Goal: Task Accomplishment & Management: Complete application form

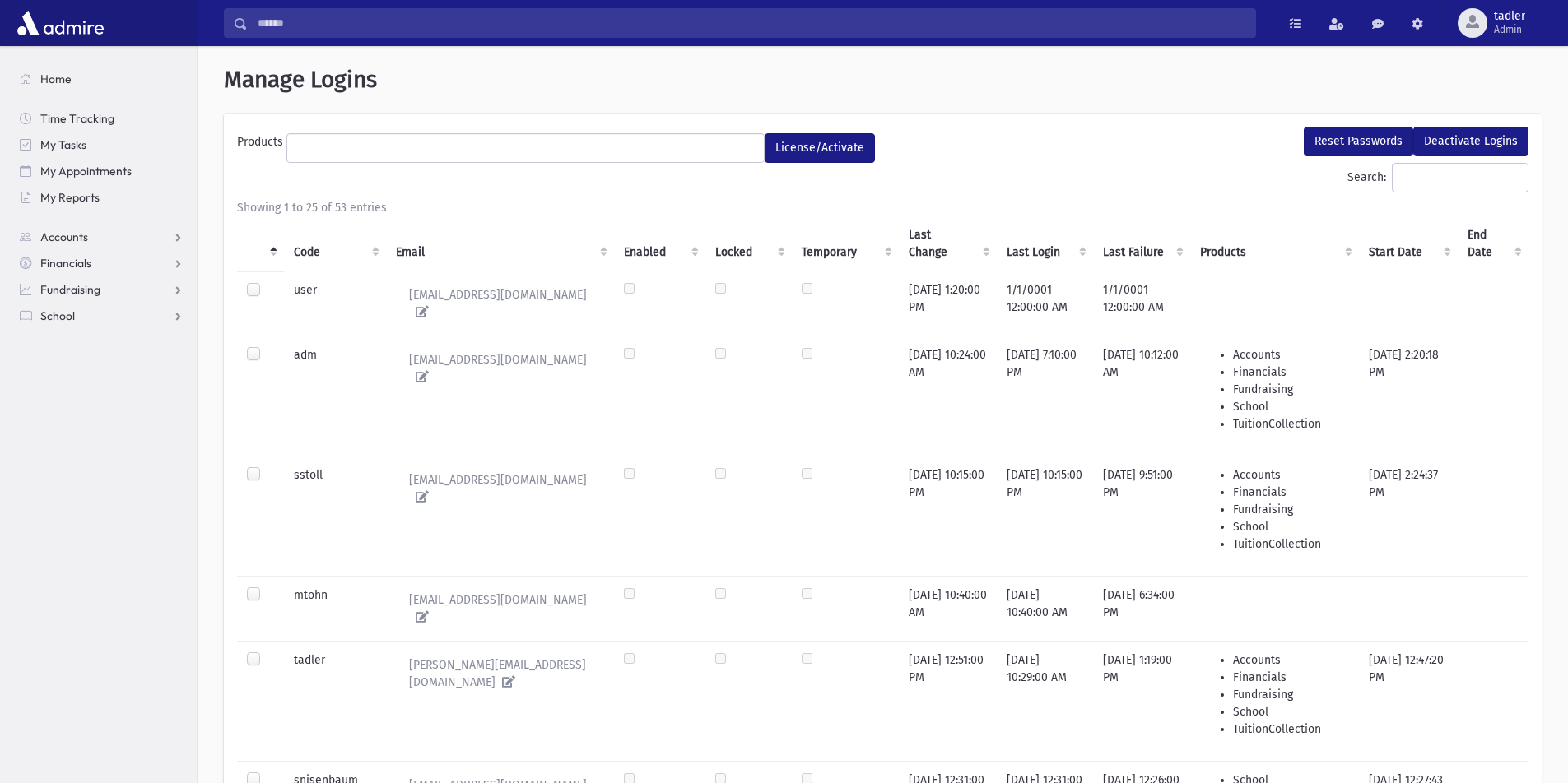
select select
click at [64, 314] on span "School" at bounding box center [58, 316] width 35 height 15
click at [87, 360] on link "Attendance" at bounding box center [102, 369] width 190 height 26
click at [100, 468] on span "Notifications" at bounding box center [82, 474] width 65 height 15
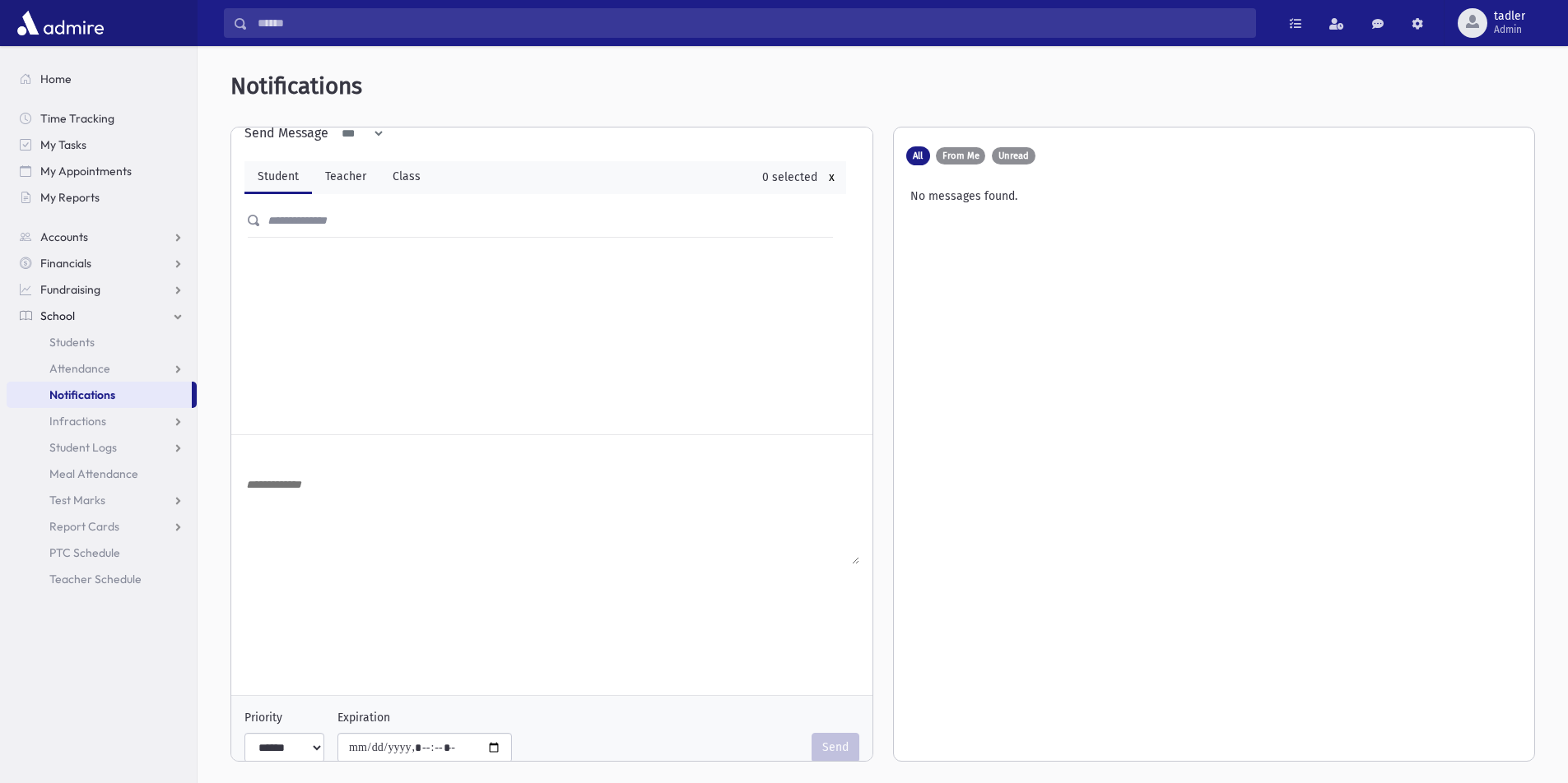
scroll to position [44, 0]
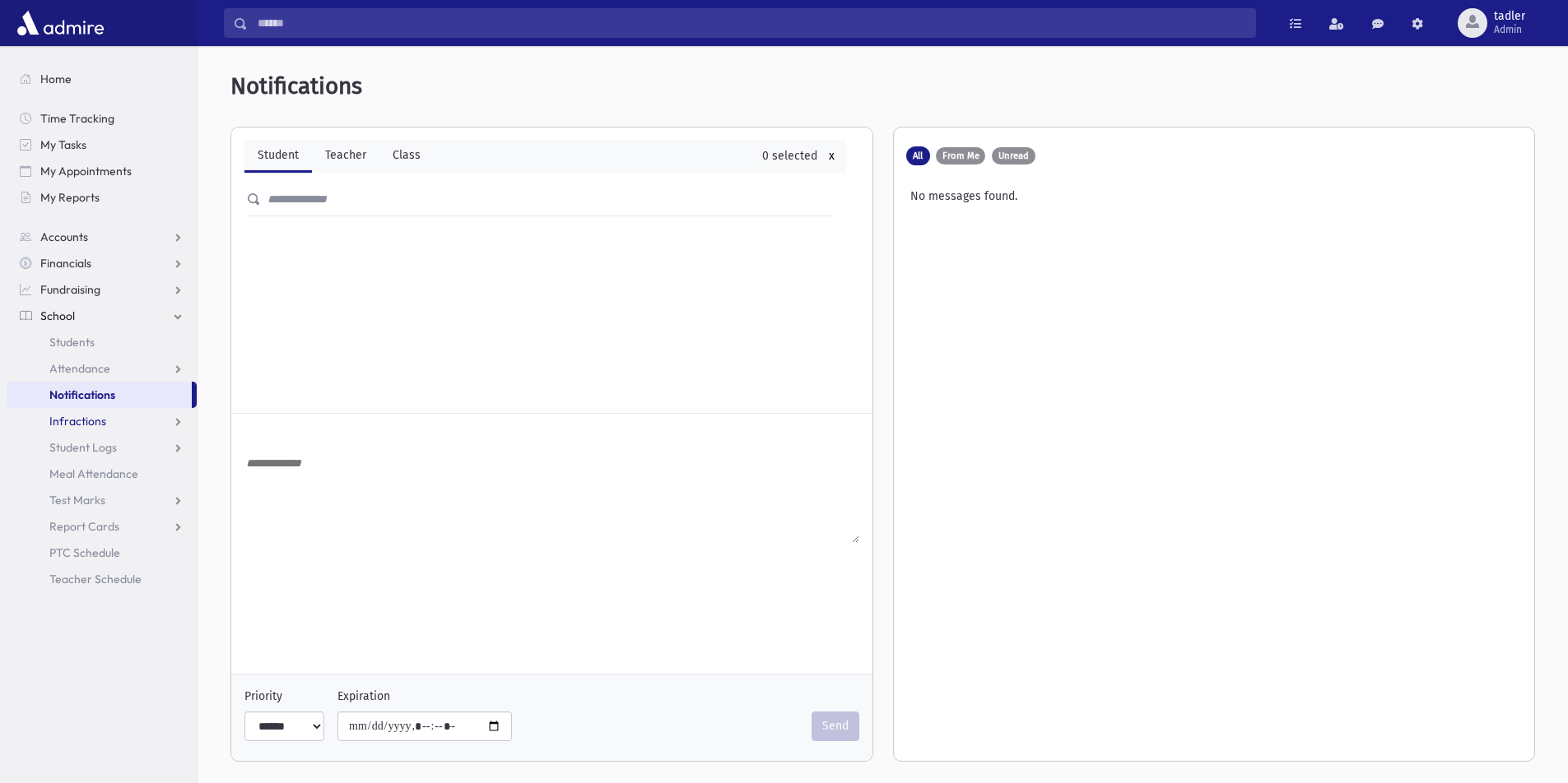
click at [79, 415] on span "Infractions" at bounding box center [78, 422] width 57 height 15
click at [79, 494] on span "Student Logs" at bounding box center [84, 500] width 68 height 15
click at [65, 547] on span "List" at bounding box center [72, 553] width 18 height 15
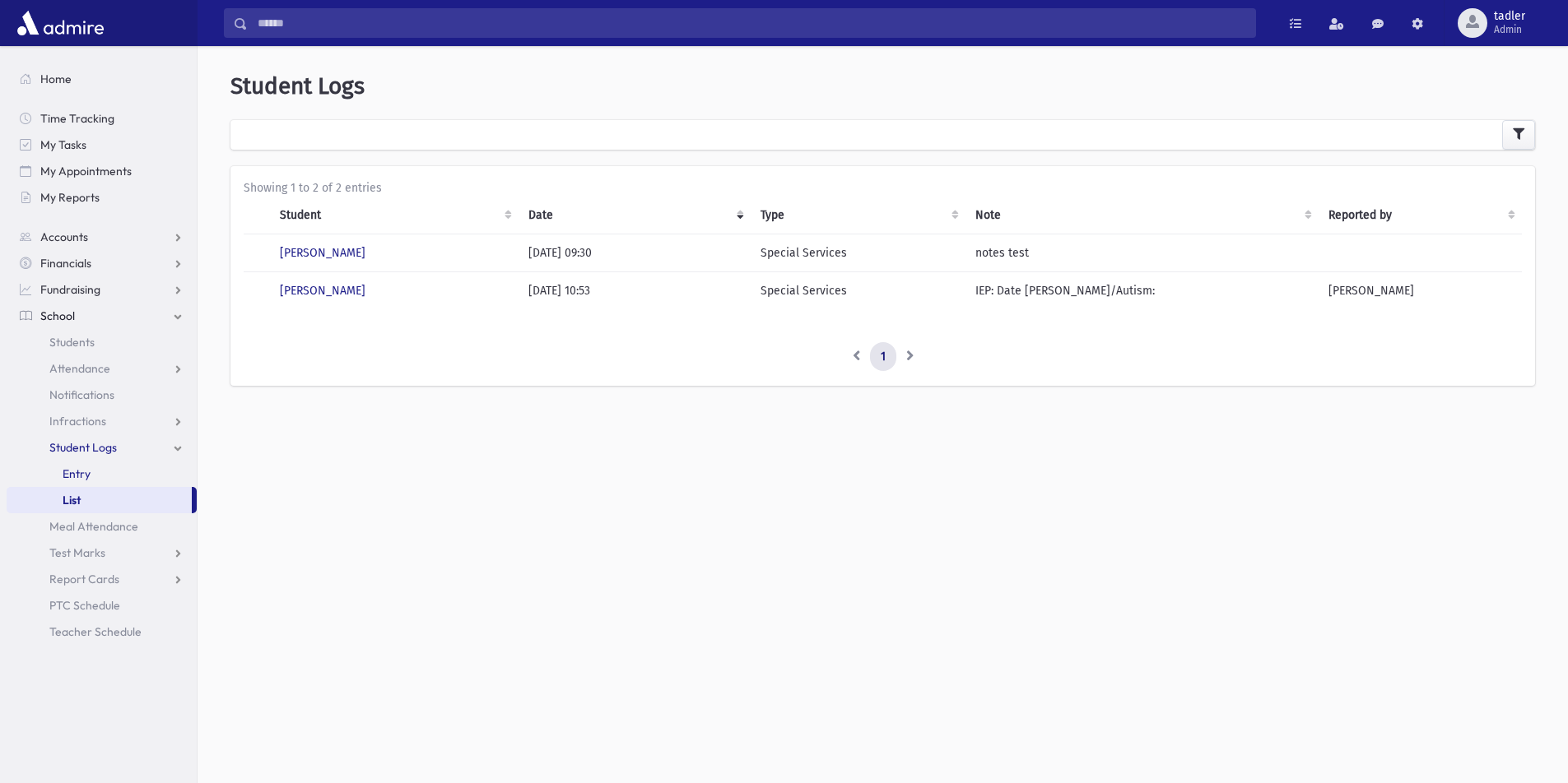
click at [75, 472] on span "Entry" at bounding box center [77, 474] width 28 height 15
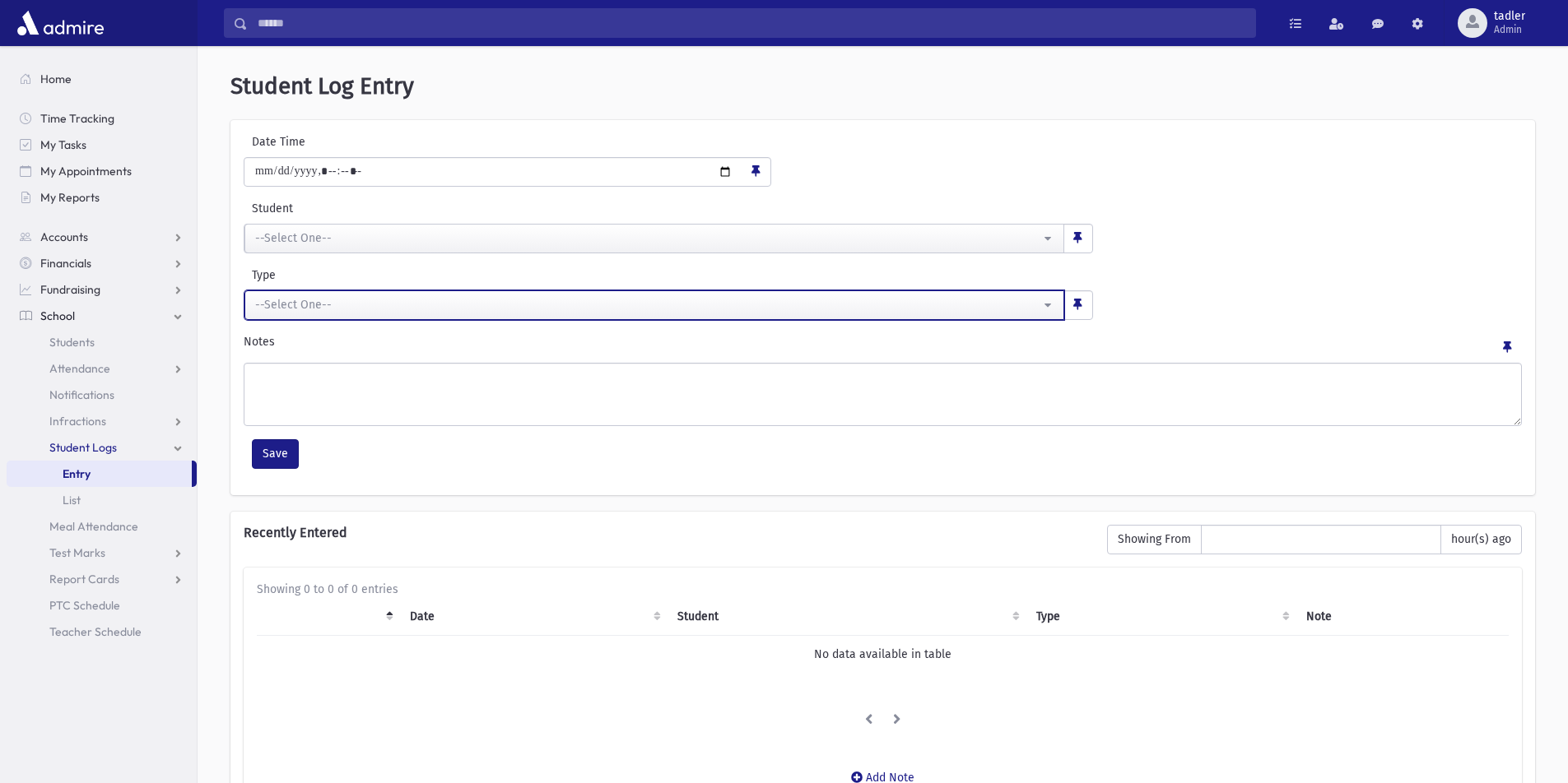
click at [1047, 301] on button "--Select One--" at bounding box center [654, 305] width 820 height 30
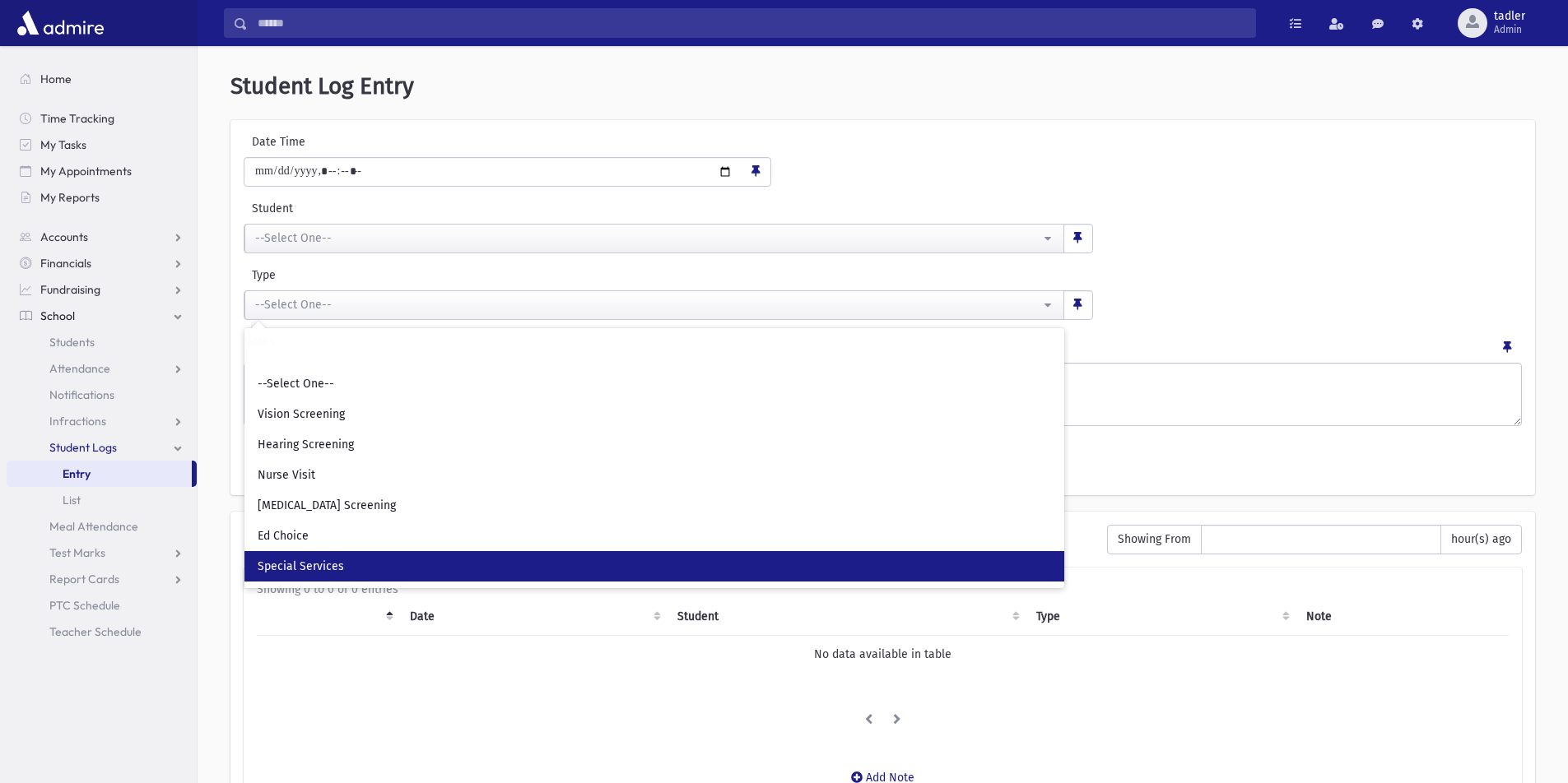
click at [306, 561] on span "Special Services" at bounding box center [301, 567] width 86 height 17
select select "*"
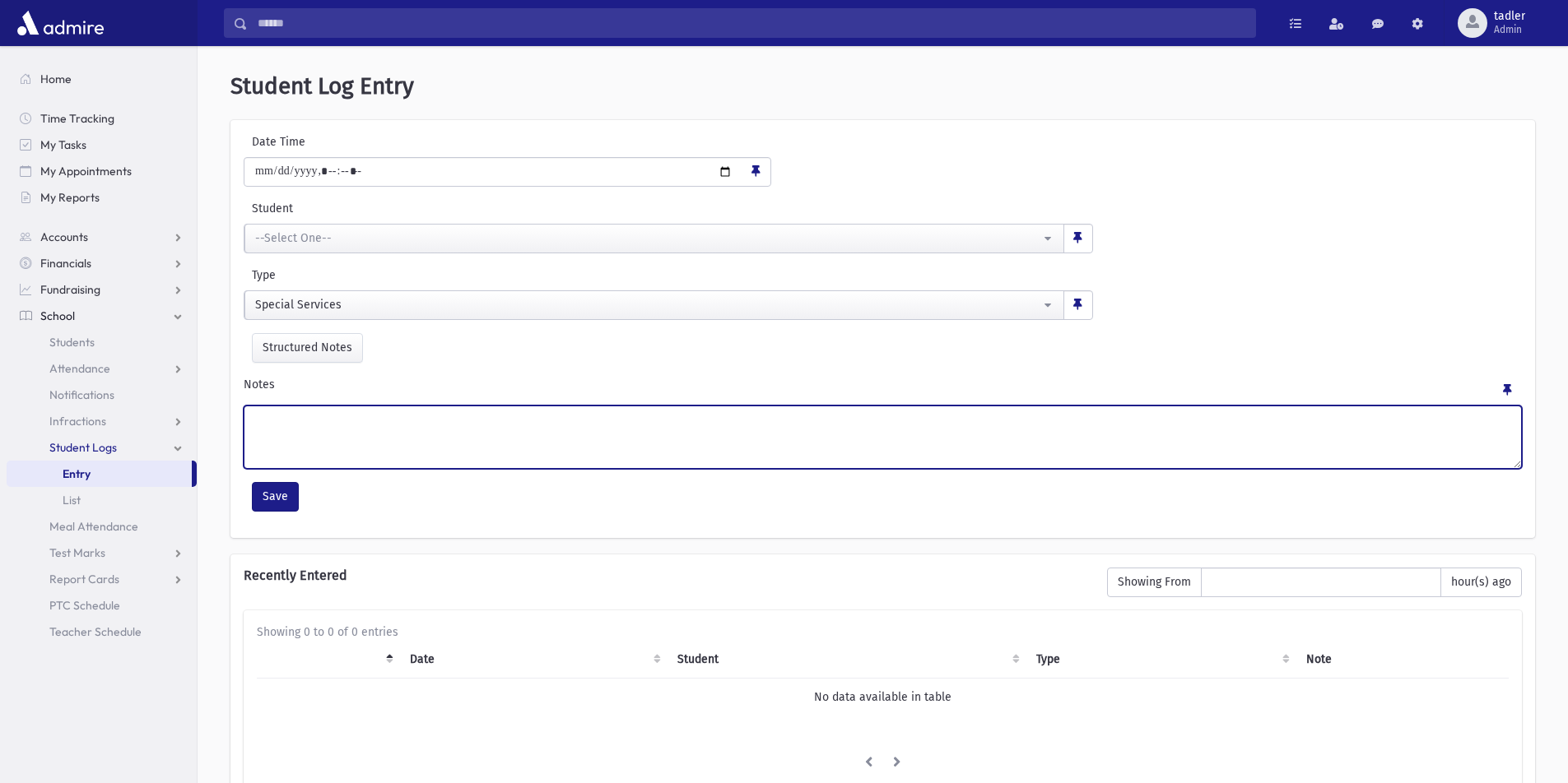
click at [265, 415] on textarea "Notes" at bounding box center [883, 437] width 1279 height 64
type textarea "**********"
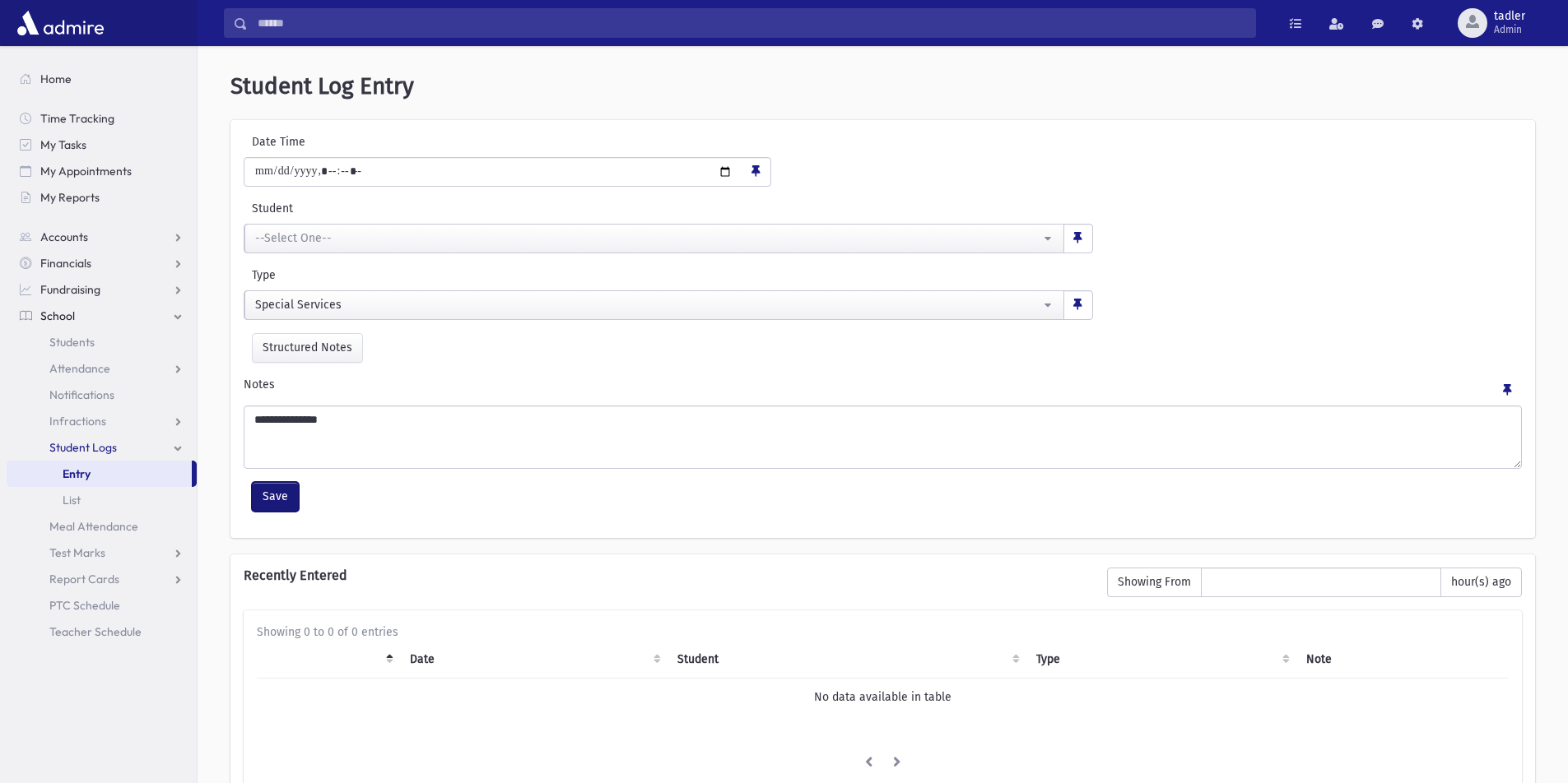
click at [274, 497] on button "Save" at bounding box center [275, 497] width 47 height 30
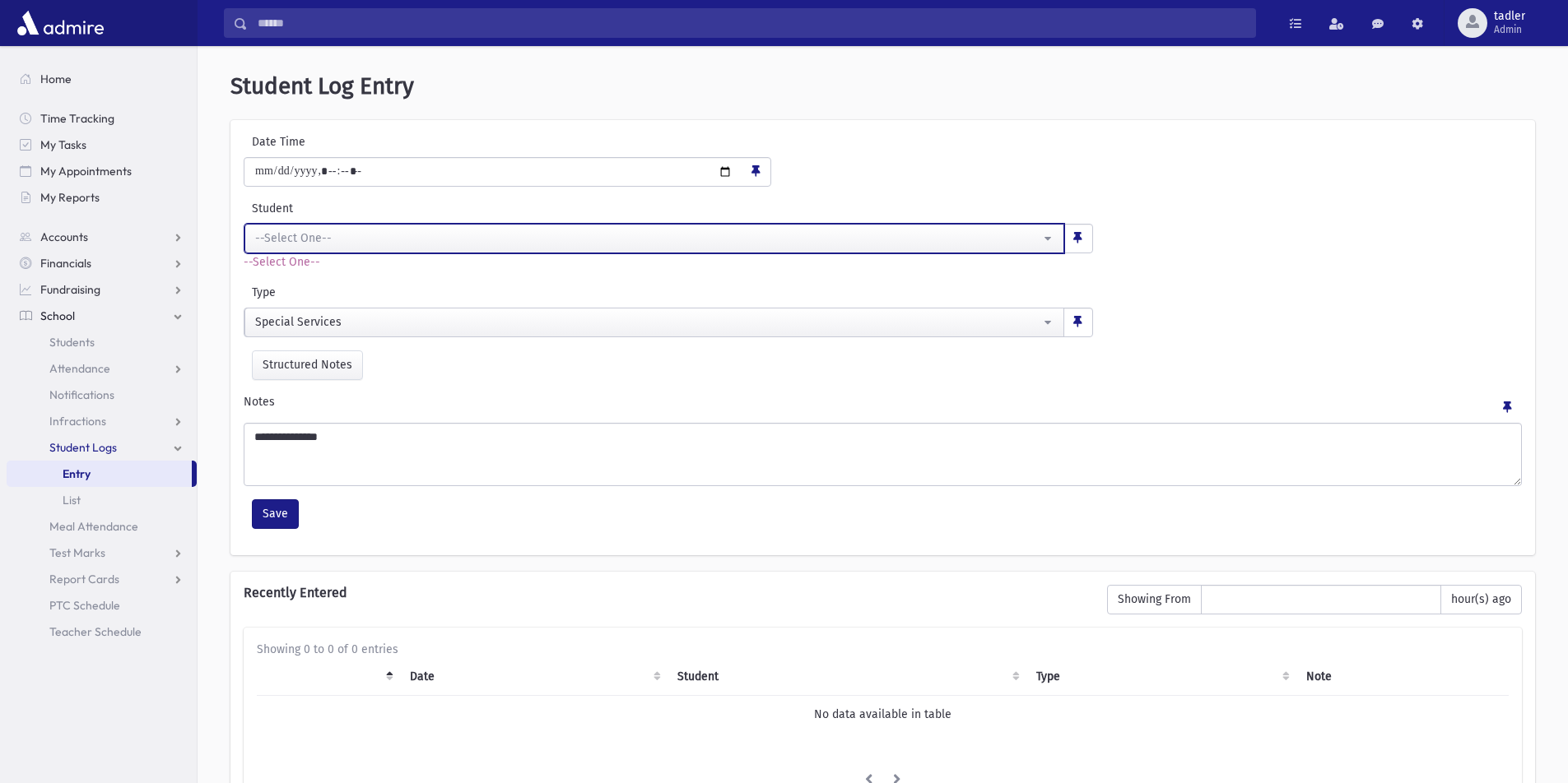
click at [303, 236] on div "--Select One--" at bounding box center [648, 238] width 785 height 17
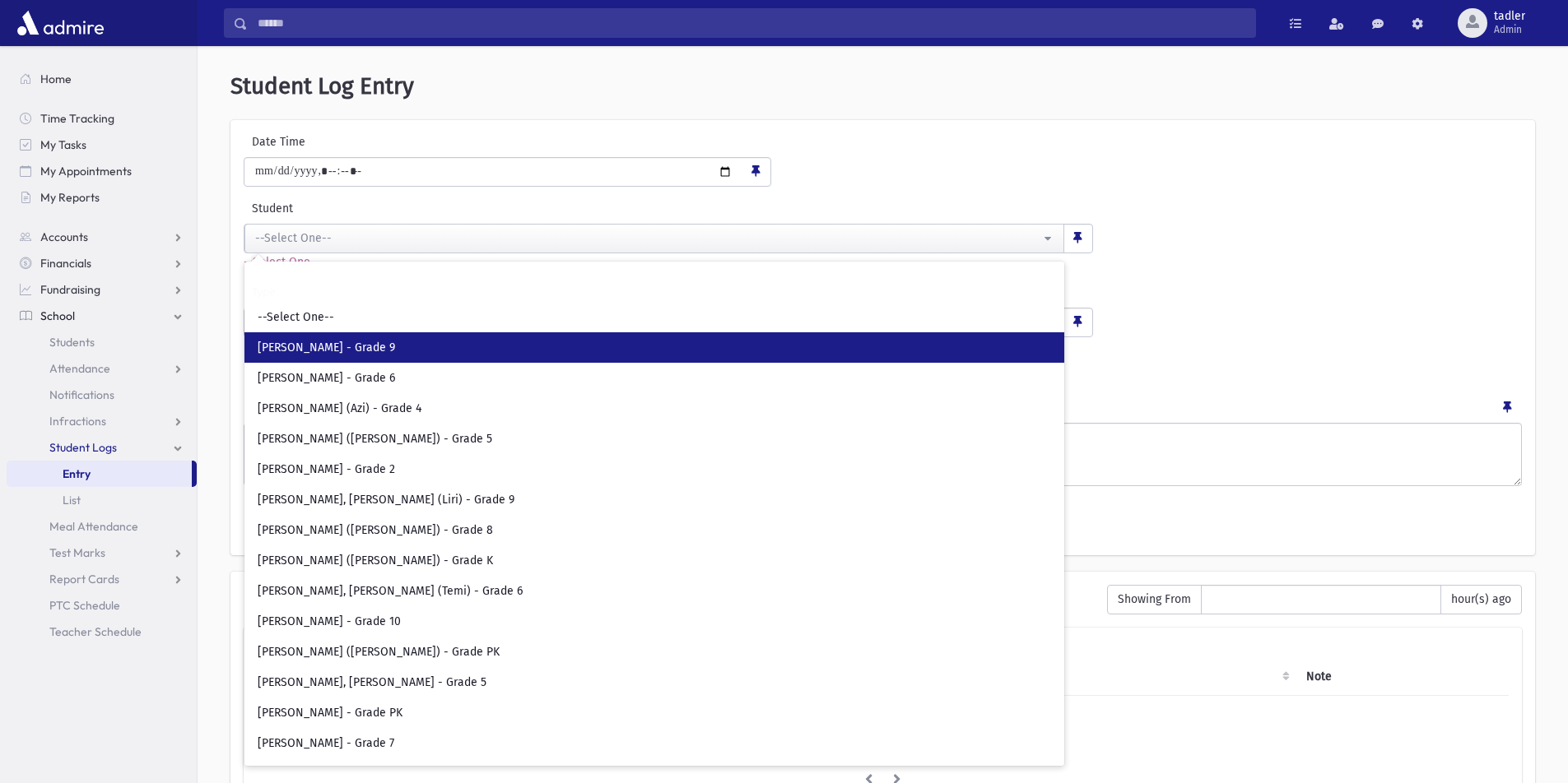
click at [322, 341] on span "Abramowitz, Sorah - Grade 9" at bounding box center [327, 348] width 137 height 17
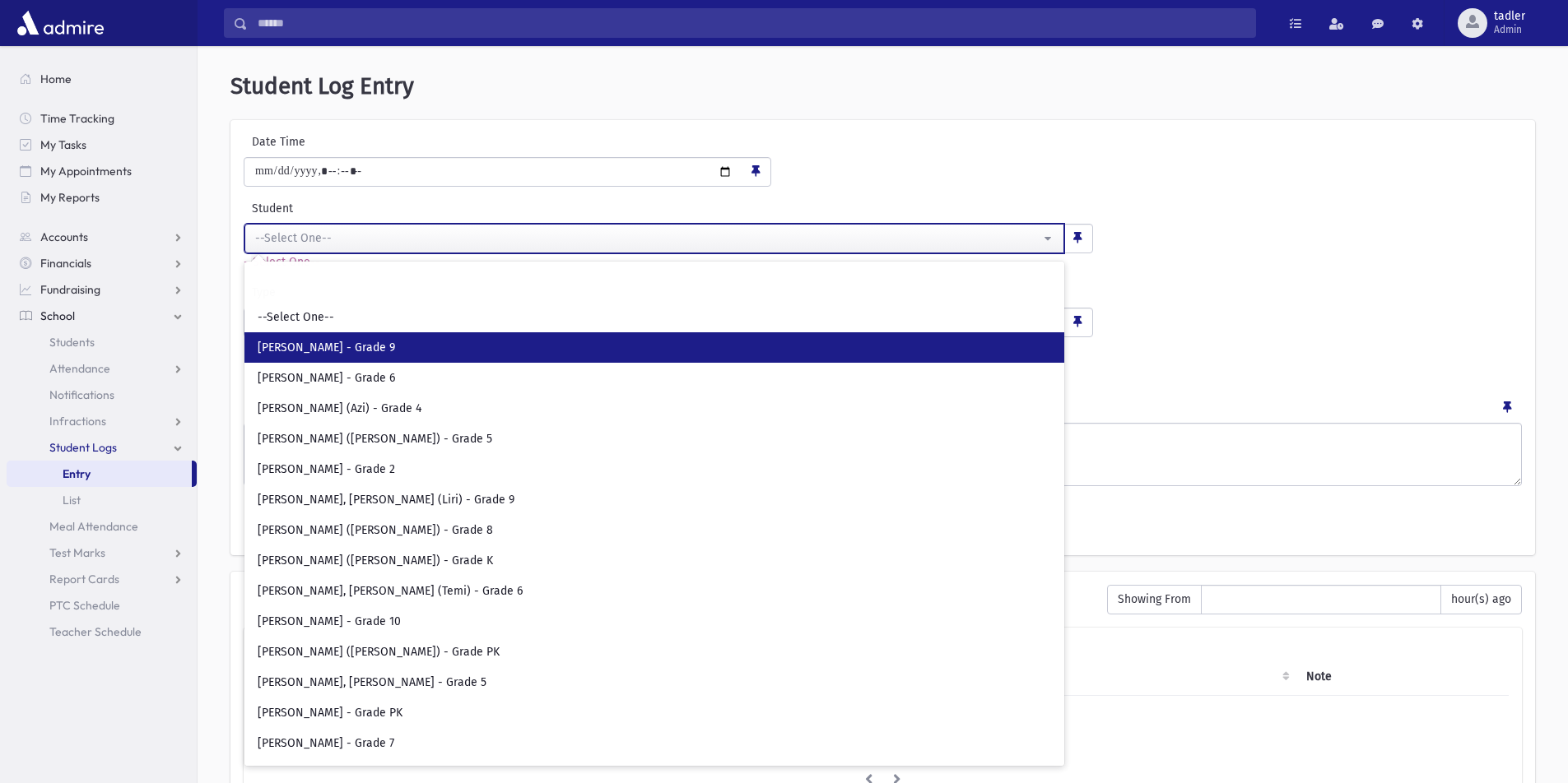
select select "***"
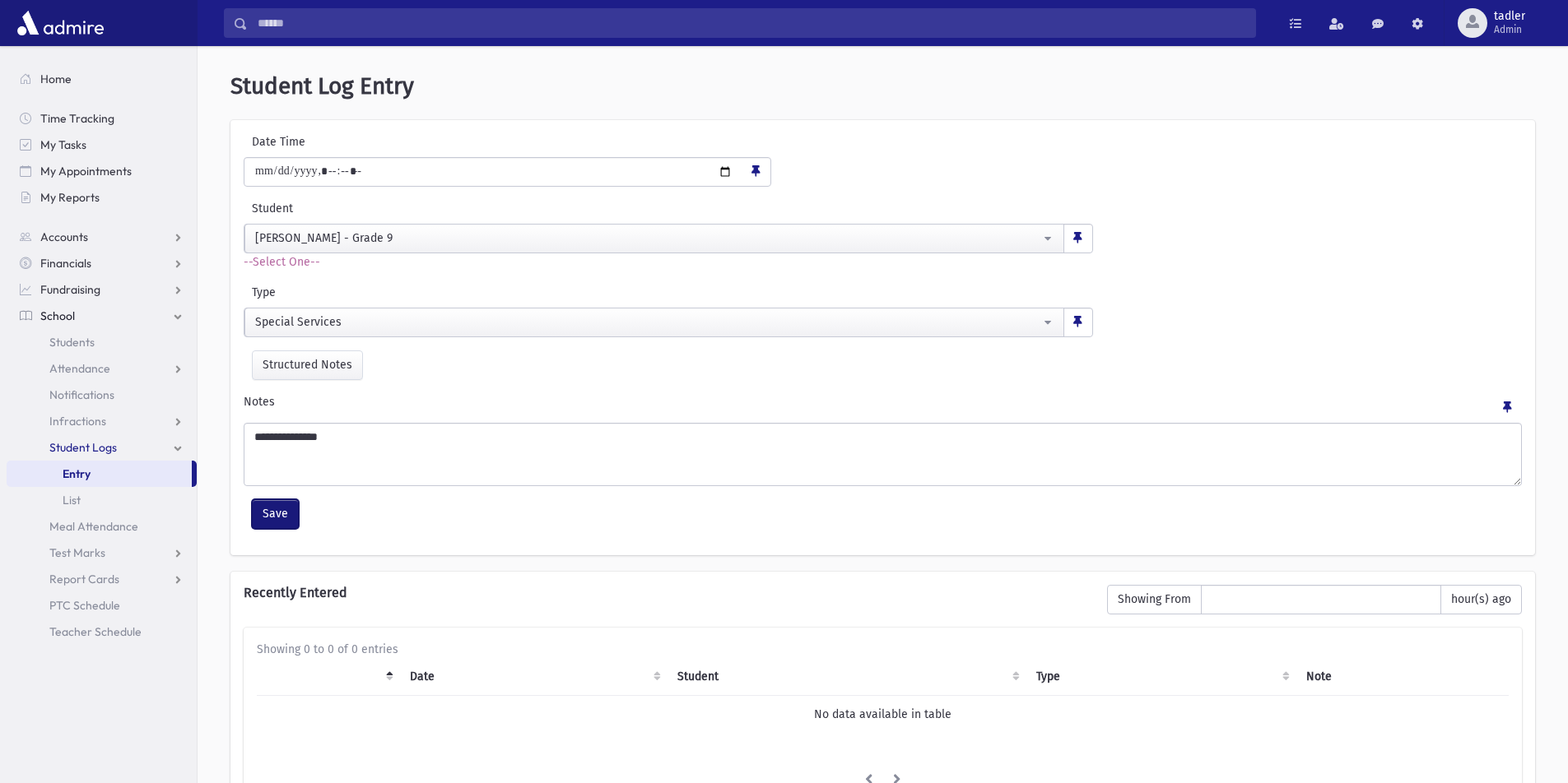
drag, startPoint x: 284, startPoint y: 508, endPoint x: 458, endPoint y: 480, distance: 176.2
click at [285, 508] on button "Save" at bounding box center [275, 514] width 47 height 30
type input "**********"
select select
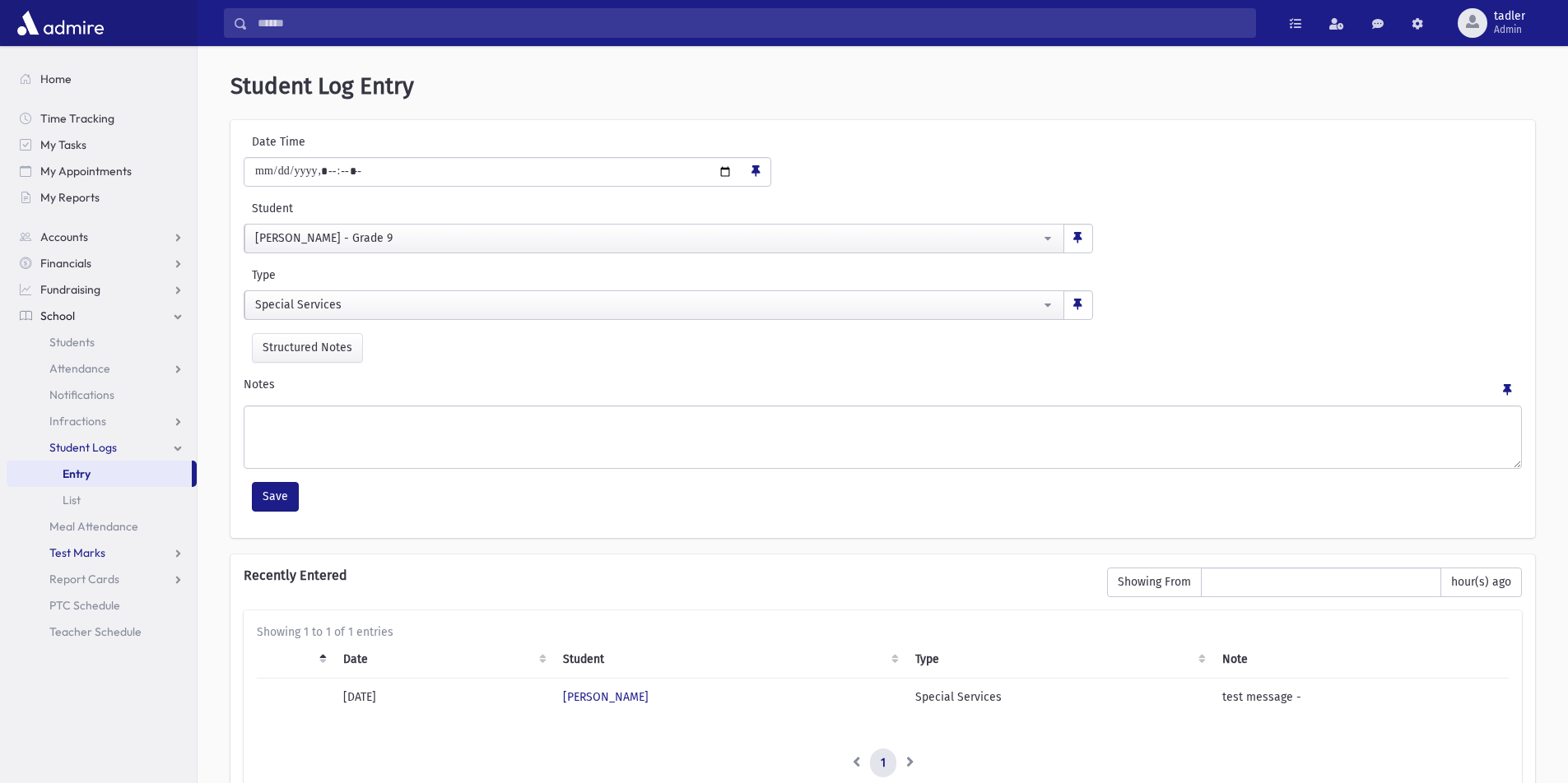
click at [90, 547] on span "Test Marks" at bounding box center [78, 553] width 56 height 15
click at [96, 627] on span "Report Cards" at bounding box center [84, 632] width 70 height 15
click at [75, 652] on span "Entry" at bounding box center [77, 658] width 28 height 15
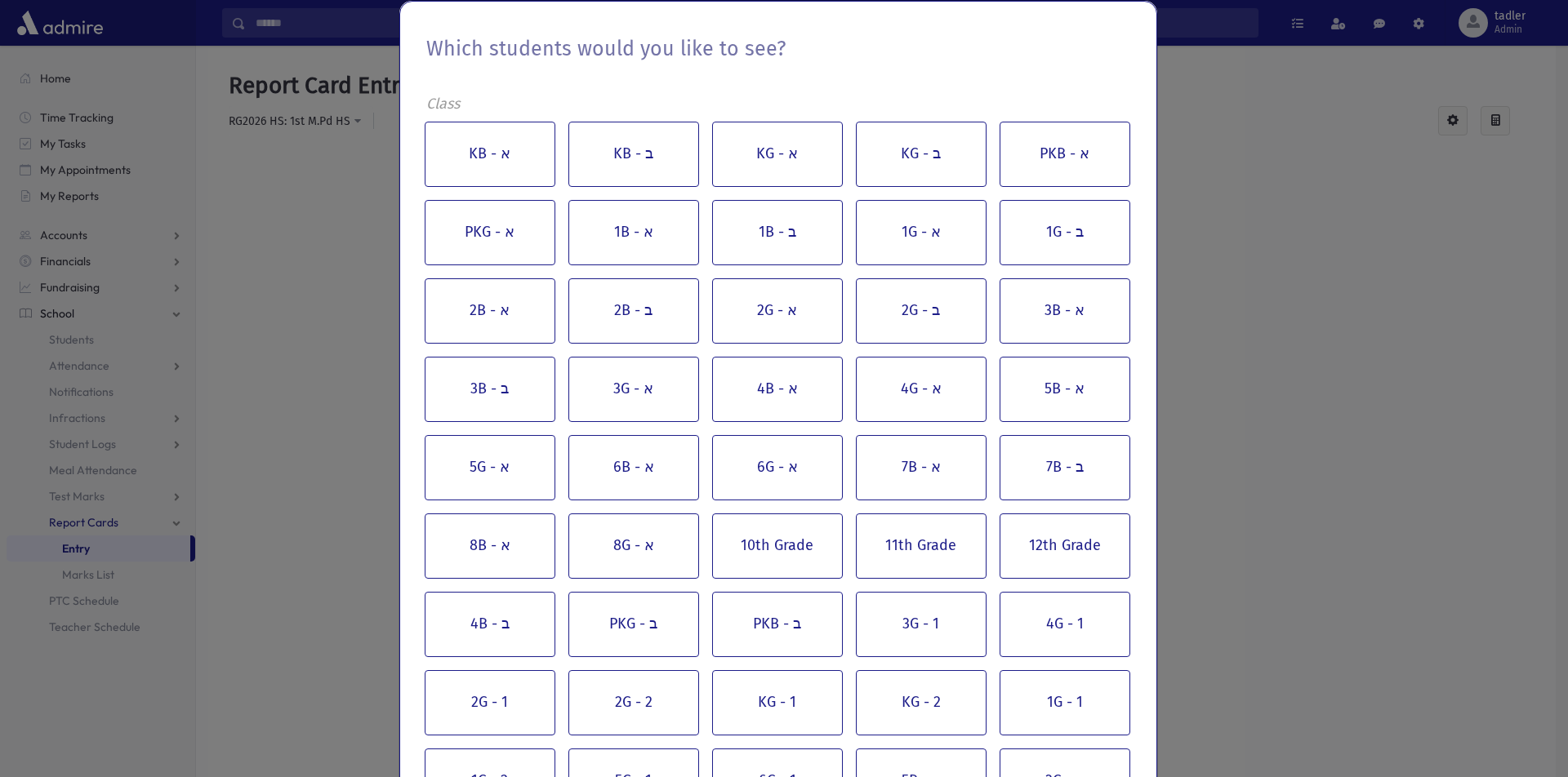
click at [81, 574] on div "Which students would you like to see? Class KB - א KB - ב KG - א KG - ב PKB - א…" at bounding box center [784, 388] width 1568 height 777
click at [479, 175] on button "KB - א" at bounding box center [490, 154] width 130 height 66
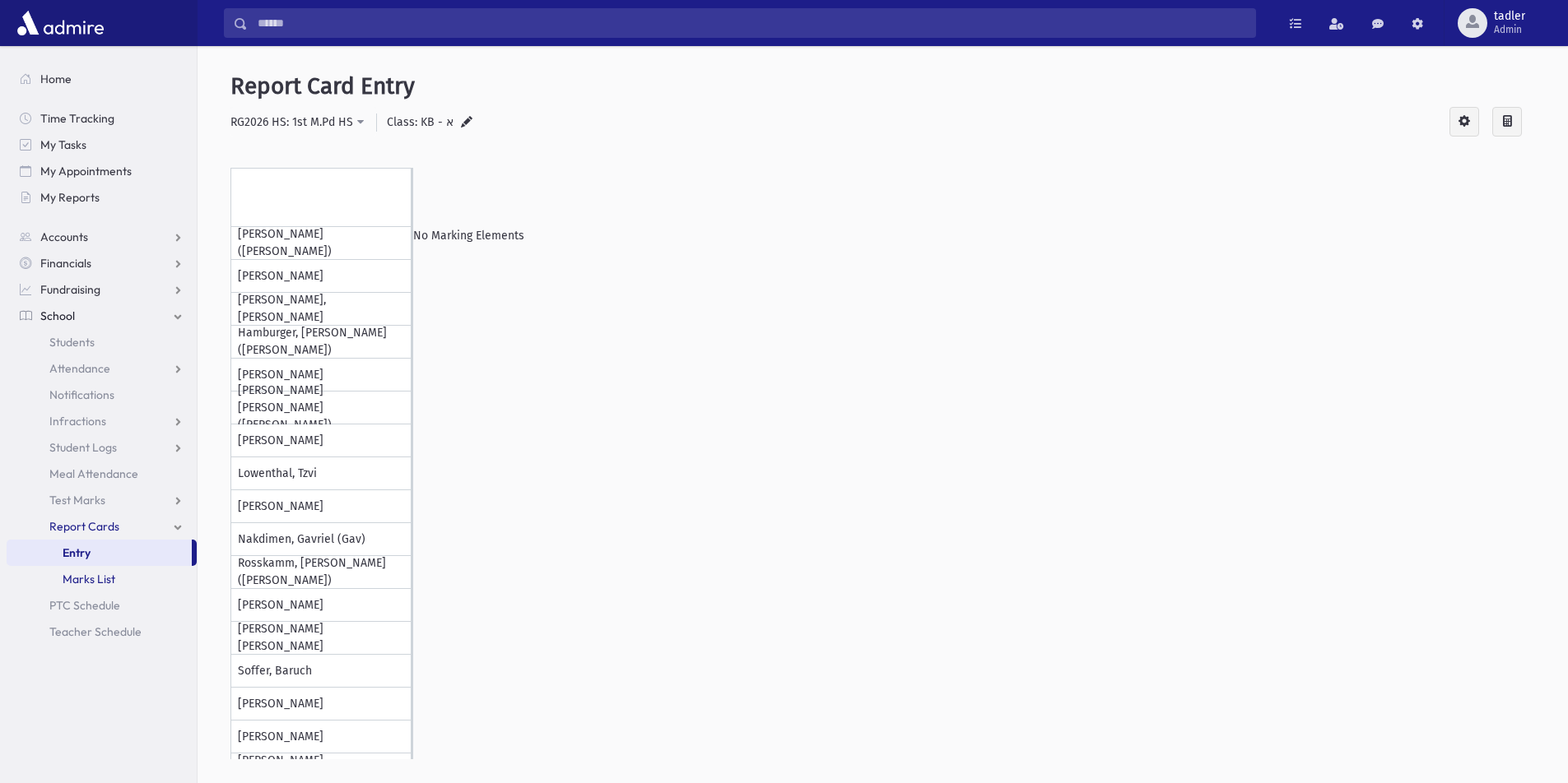
click at [94, 574] on span "Marks List" at bounding box center [89, 580] width 53 height 15
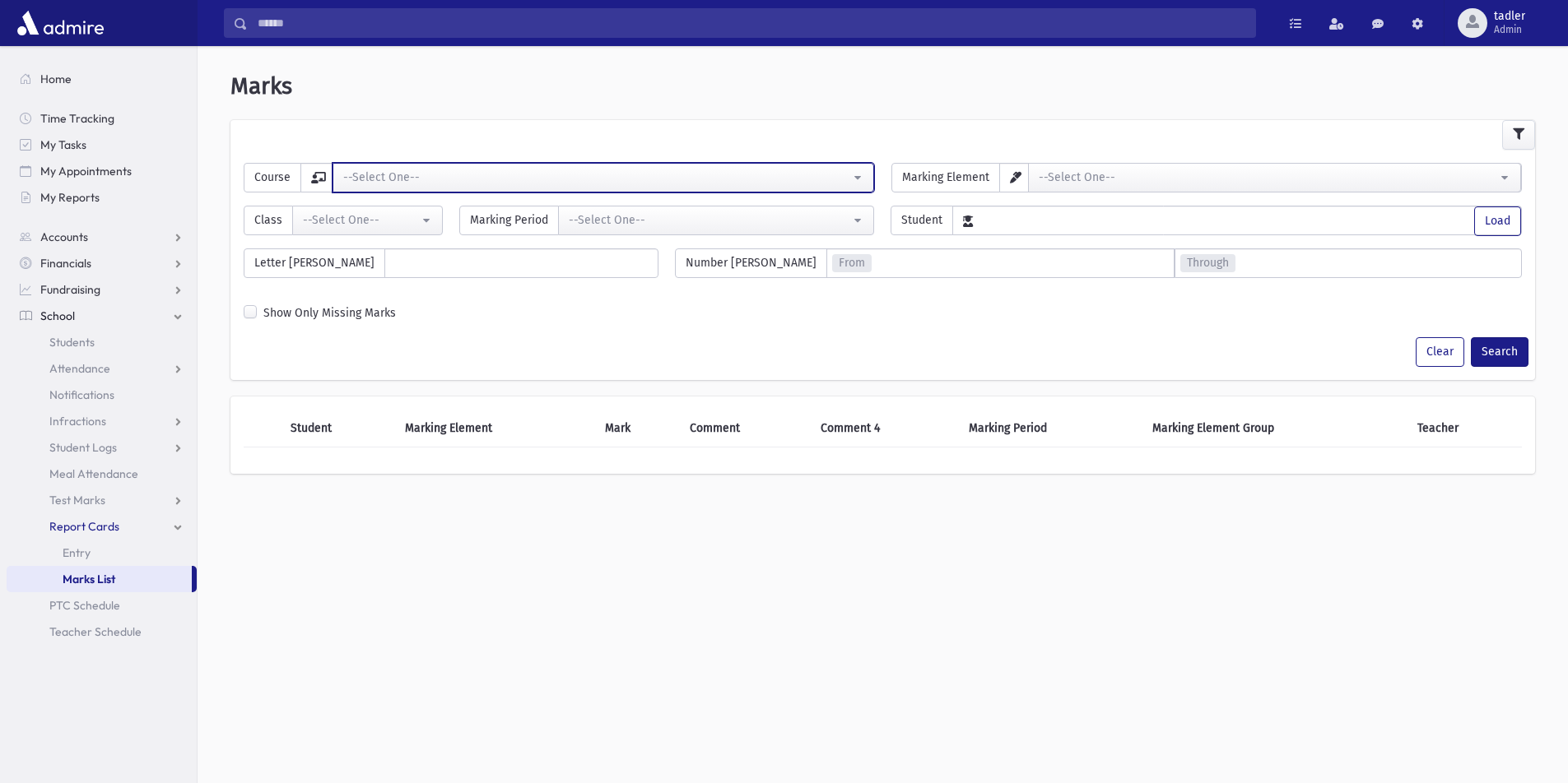
click at [810, 174] on div "--Select One--" at bounding box center [596, 177] width 507 height 17
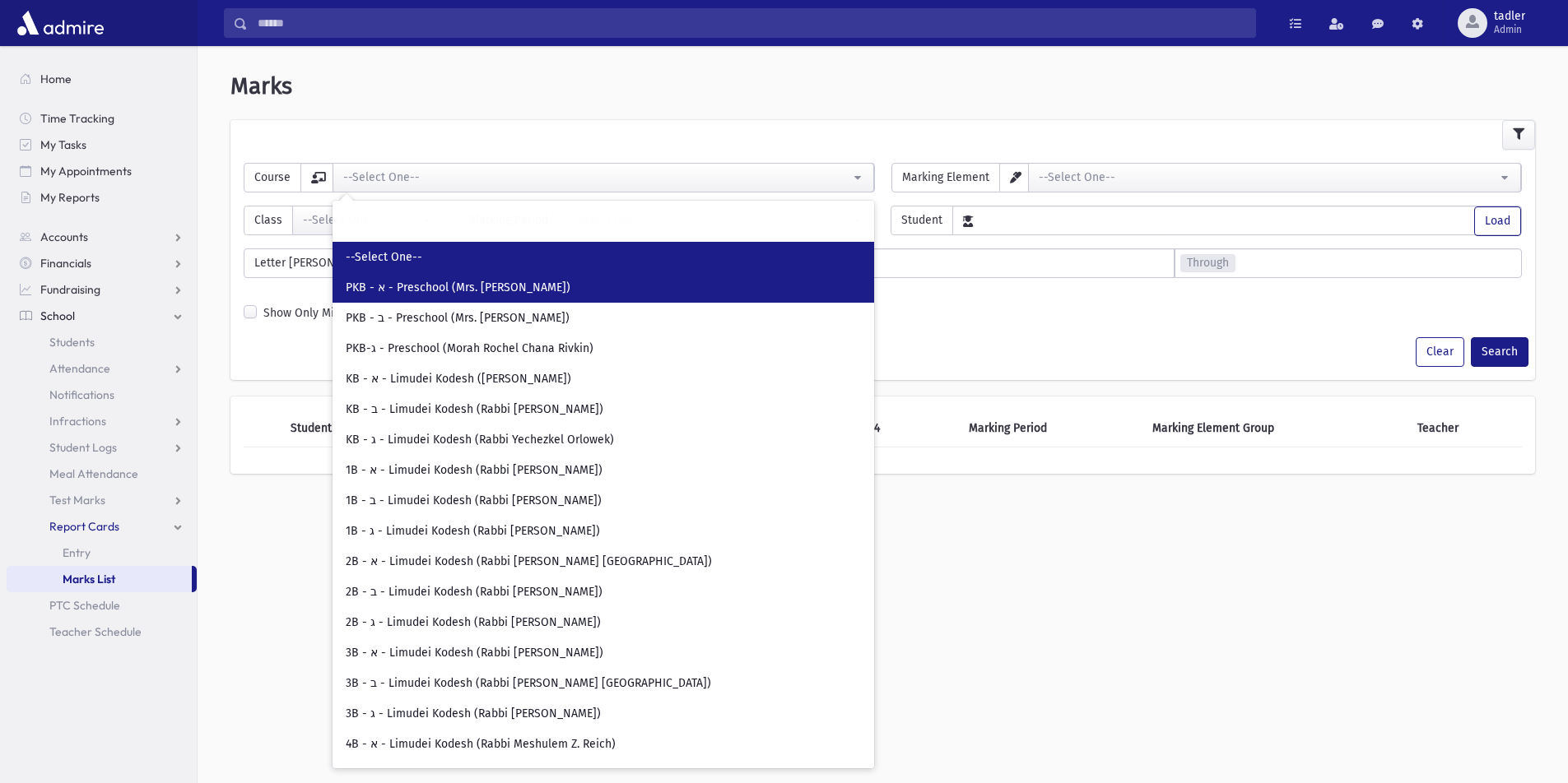
click at [444, 278] on link "PKB - א - Preschool (Mrs. [PERSON_NAME])" at bounding box center [603, 287] width 542 height 31
select select "****"
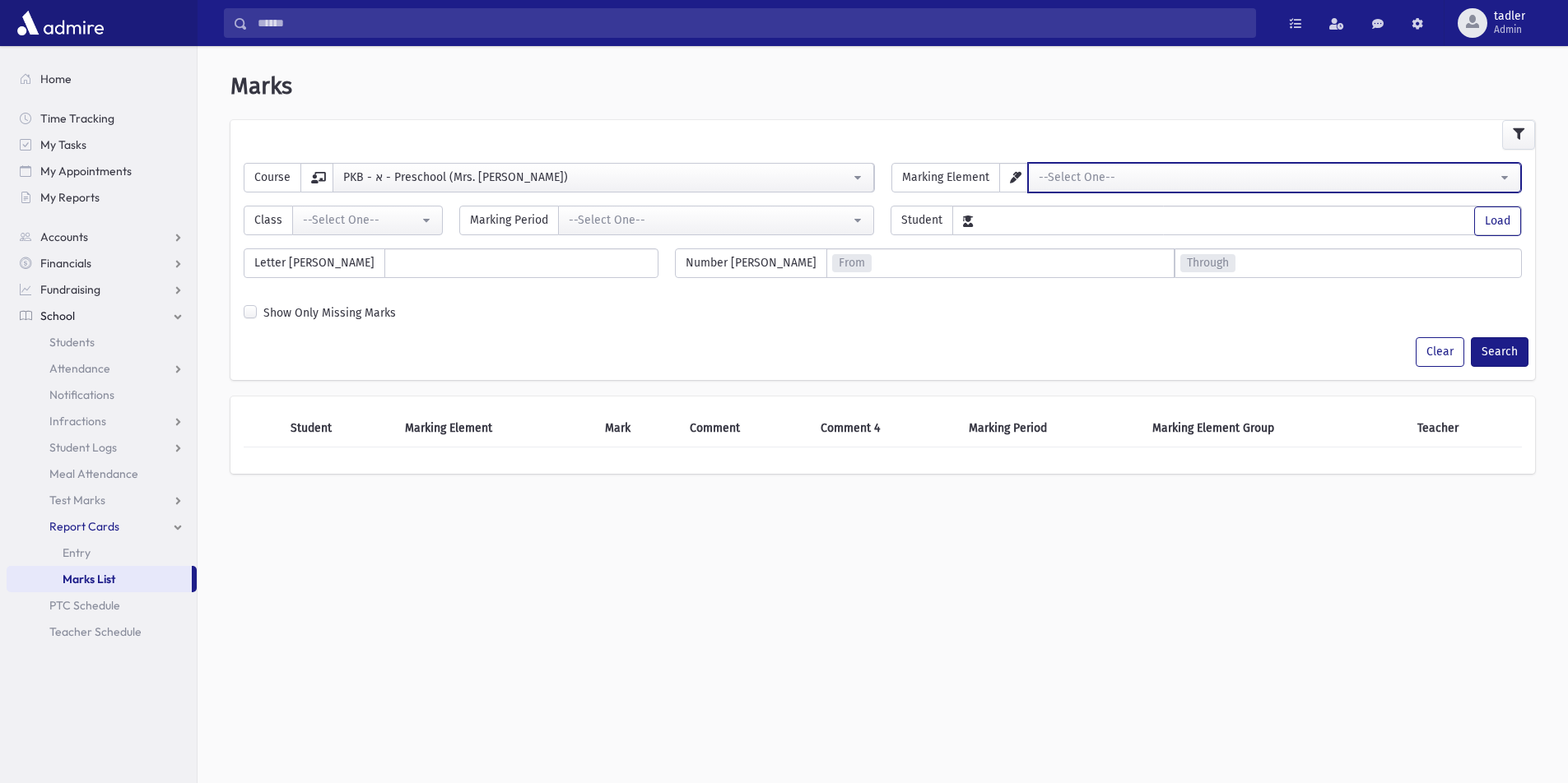
click at [1073, 173] on div "--Select One--" at bounding box center [1268, 177] width 459 height 17
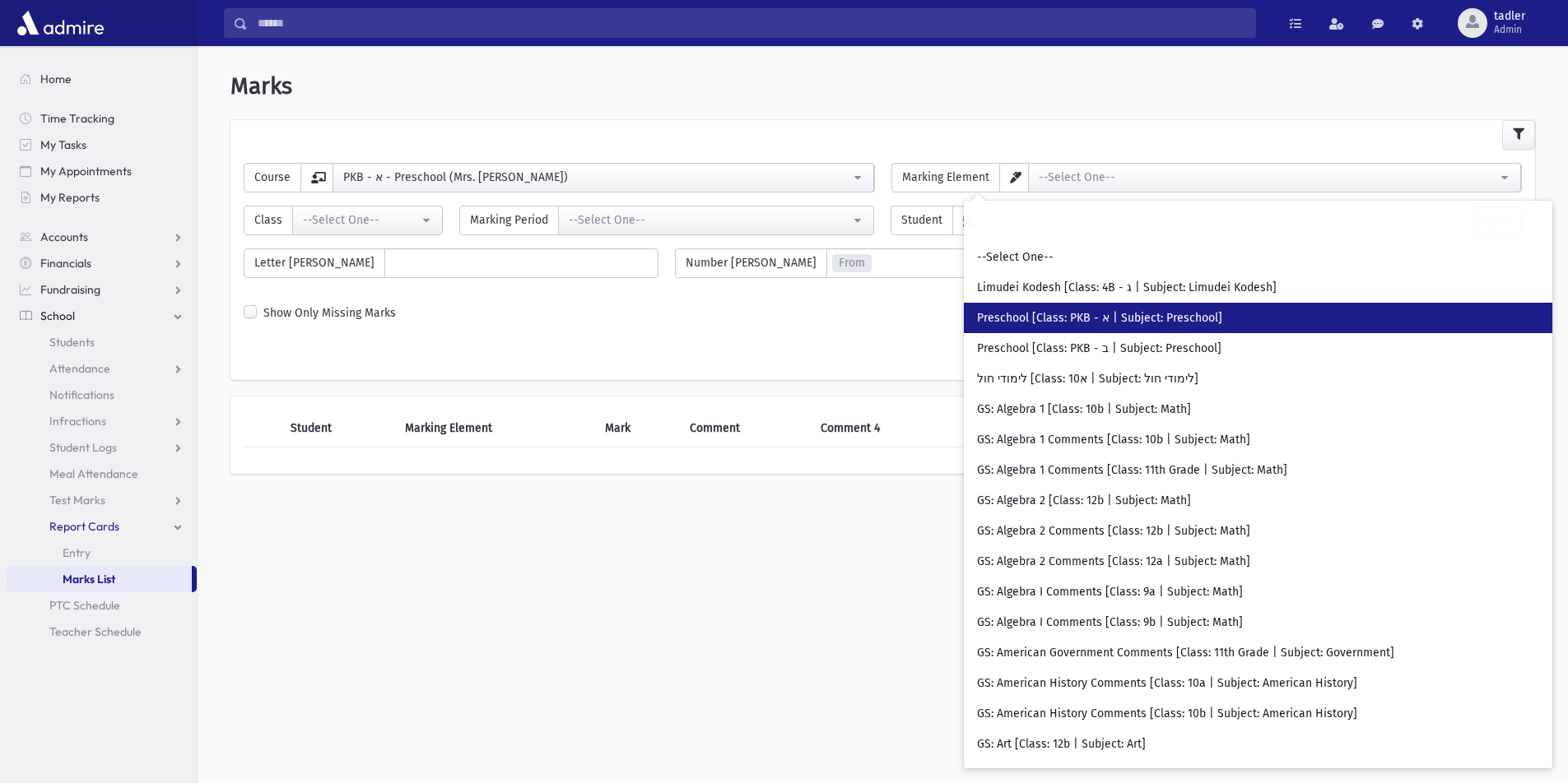
click at [1016, 312] on span "Preschool [Class: PKB - א | Subject: Preschool]" at bounding box center [1099, 318] width 246 height 17
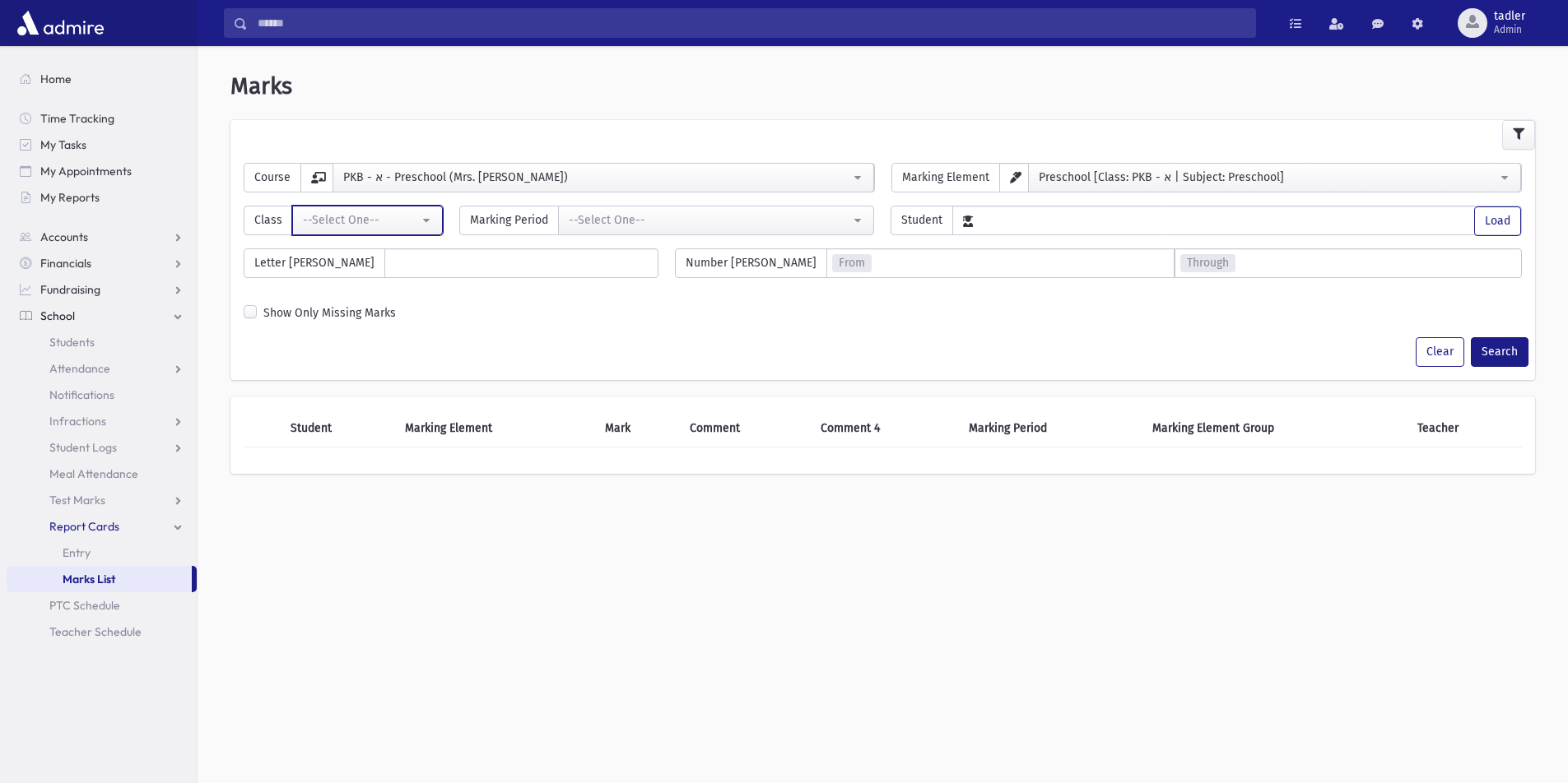
click at [427, 221] on button "--Select One--" at bounding box center [367, 221] width 151 height 30
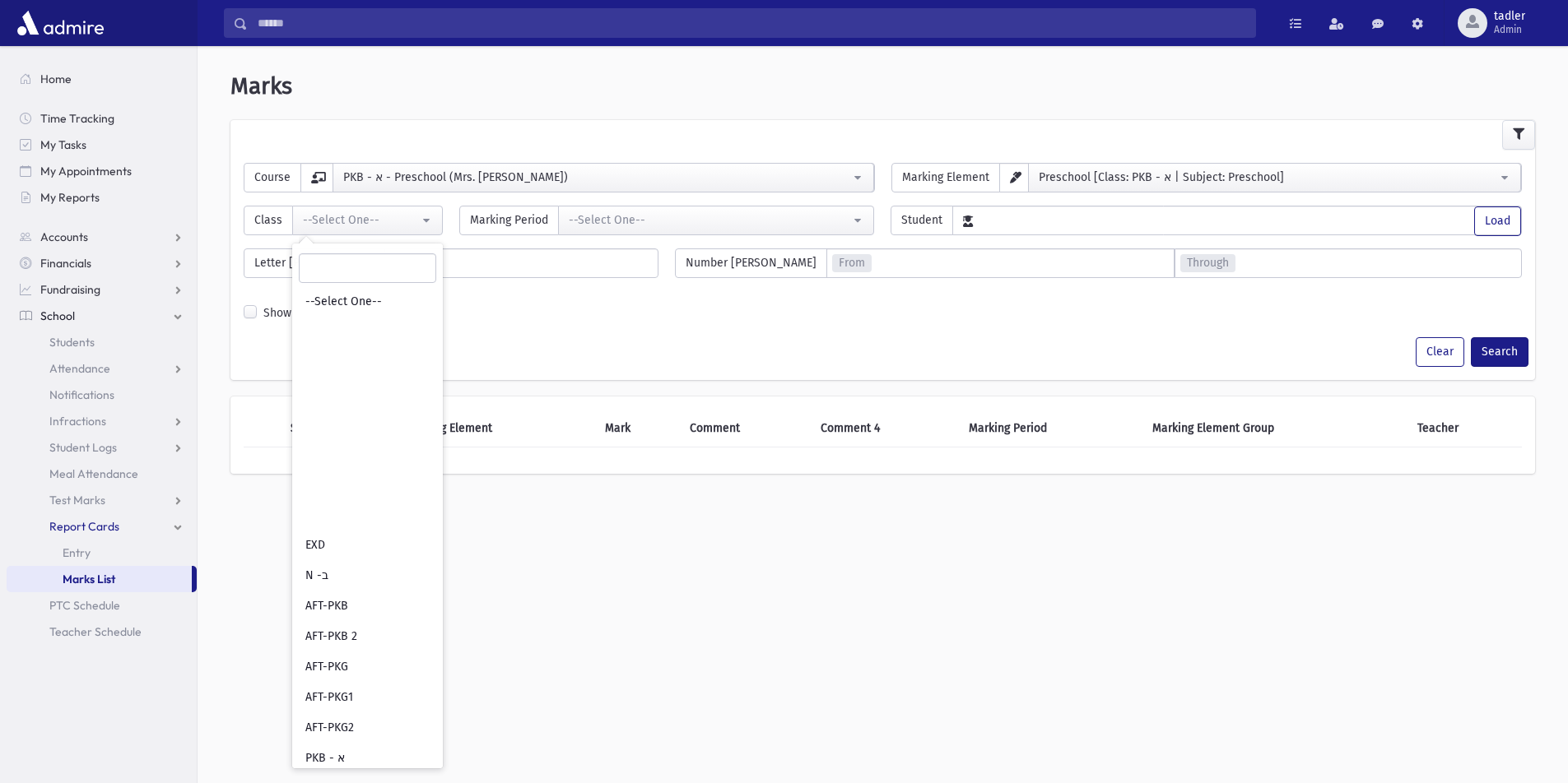
click at [892, 262] on input "number" at bounding box center [1021, 263] width 302 height 28
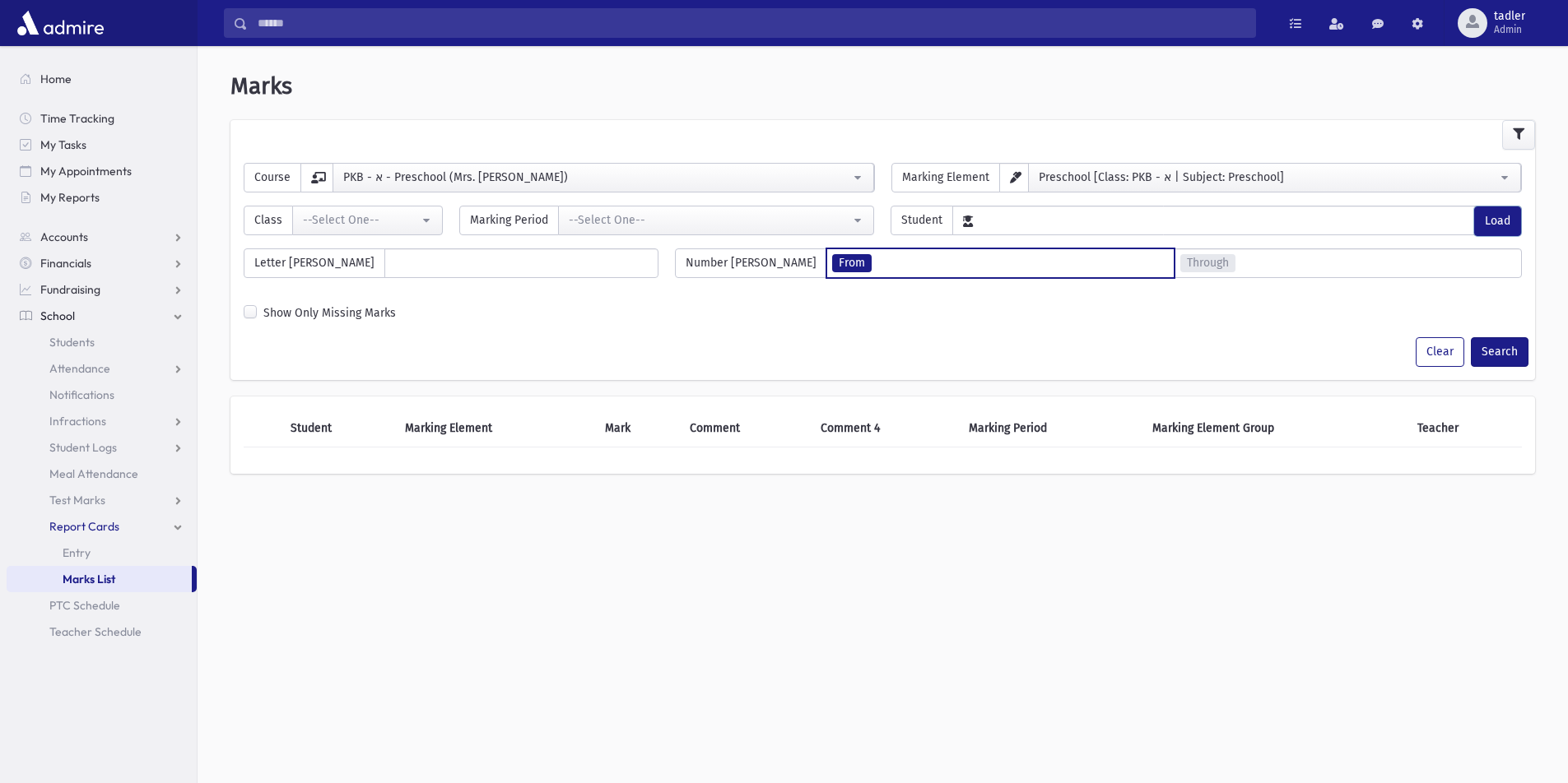
click at [1499, 212] on button "Load" at bounding box center [1497, 222] width 47 height 30
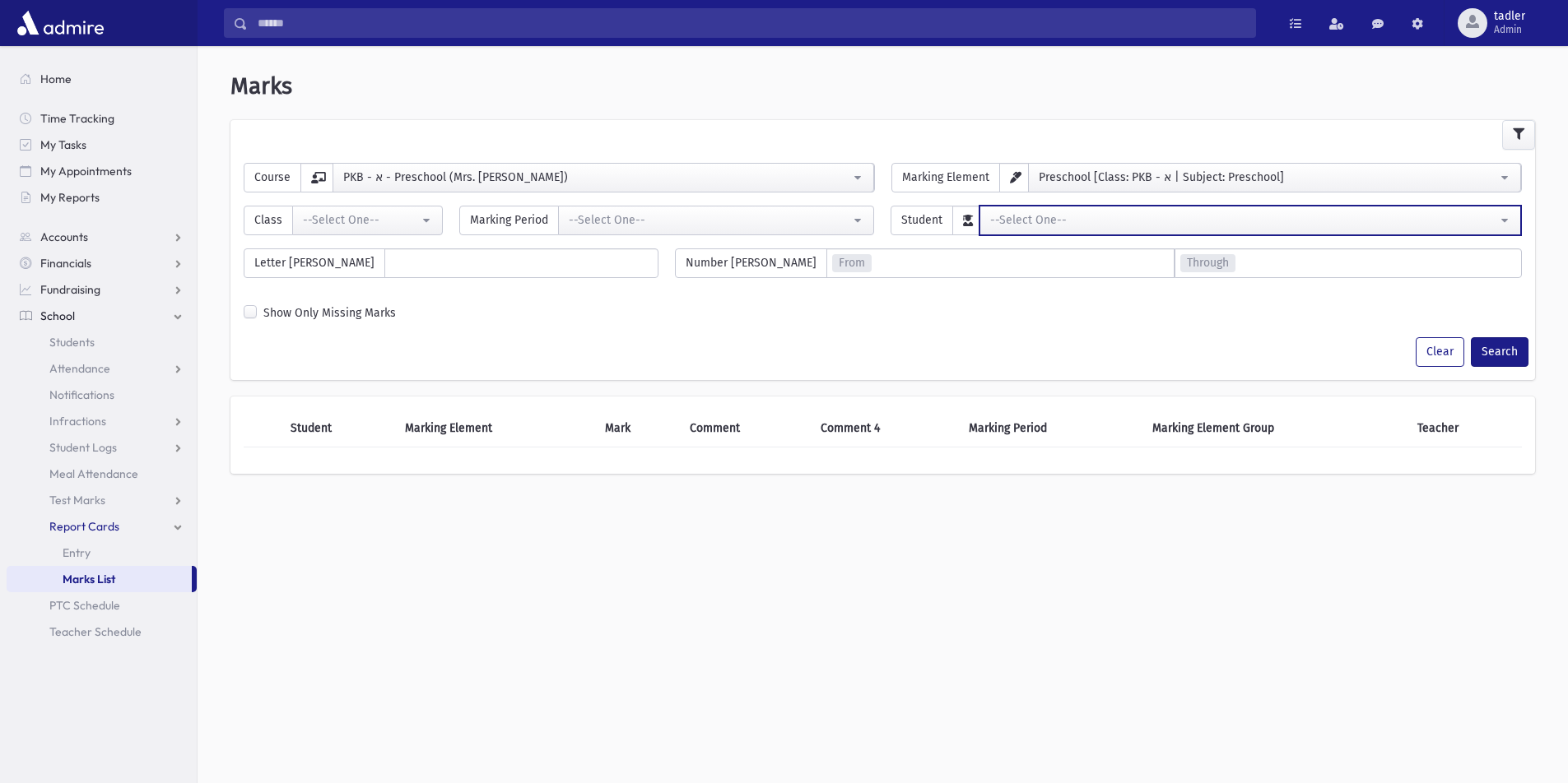
click at [1089, 219] on div "--Select One--" at bounding box center [1243, 220] width 507 height 17
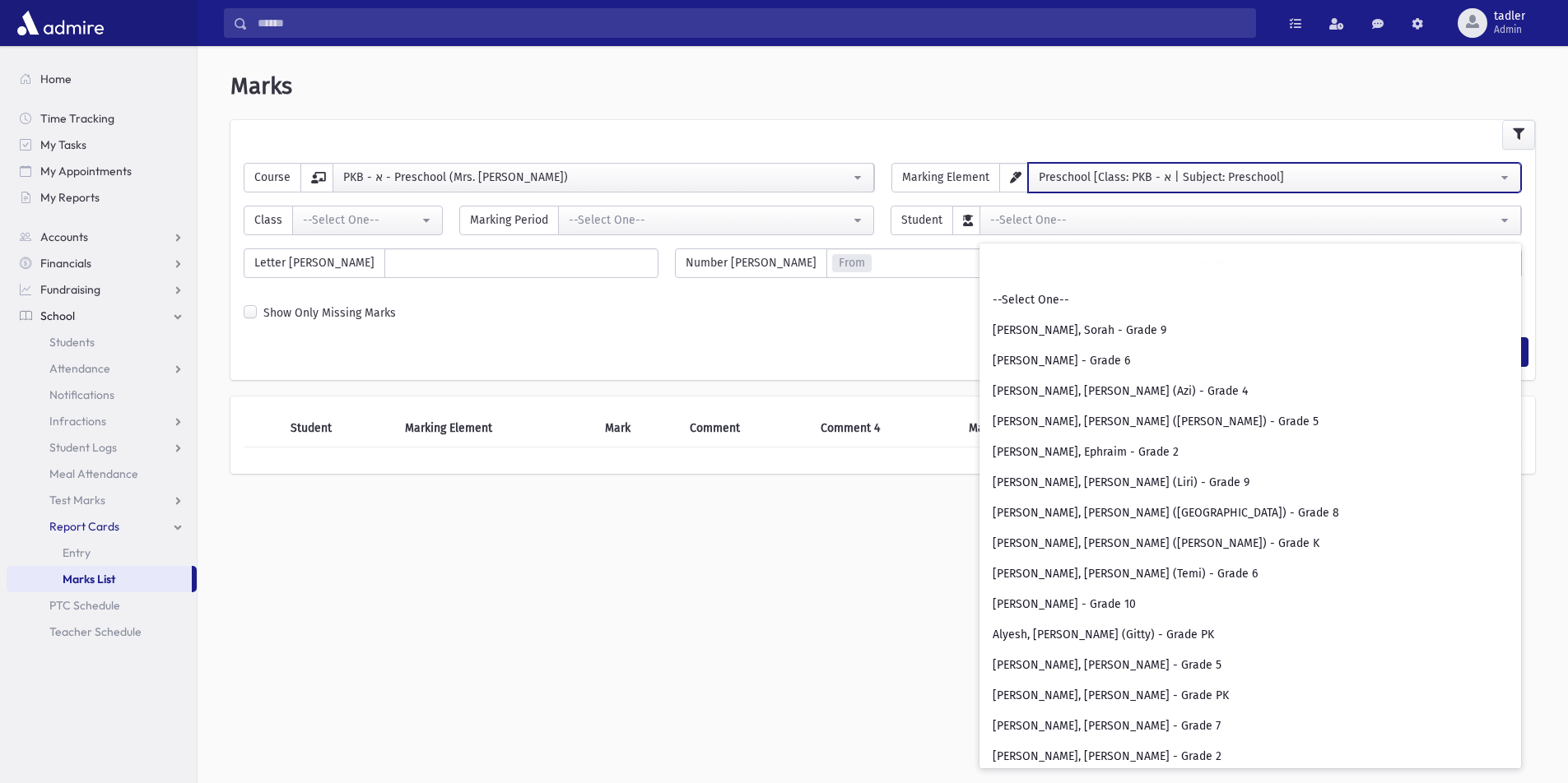
click at [1399, 172] on div "Preschool [Class: PKB - א | Subject: Preschool]" at bounding box center [1268, 177] width 459 height 17
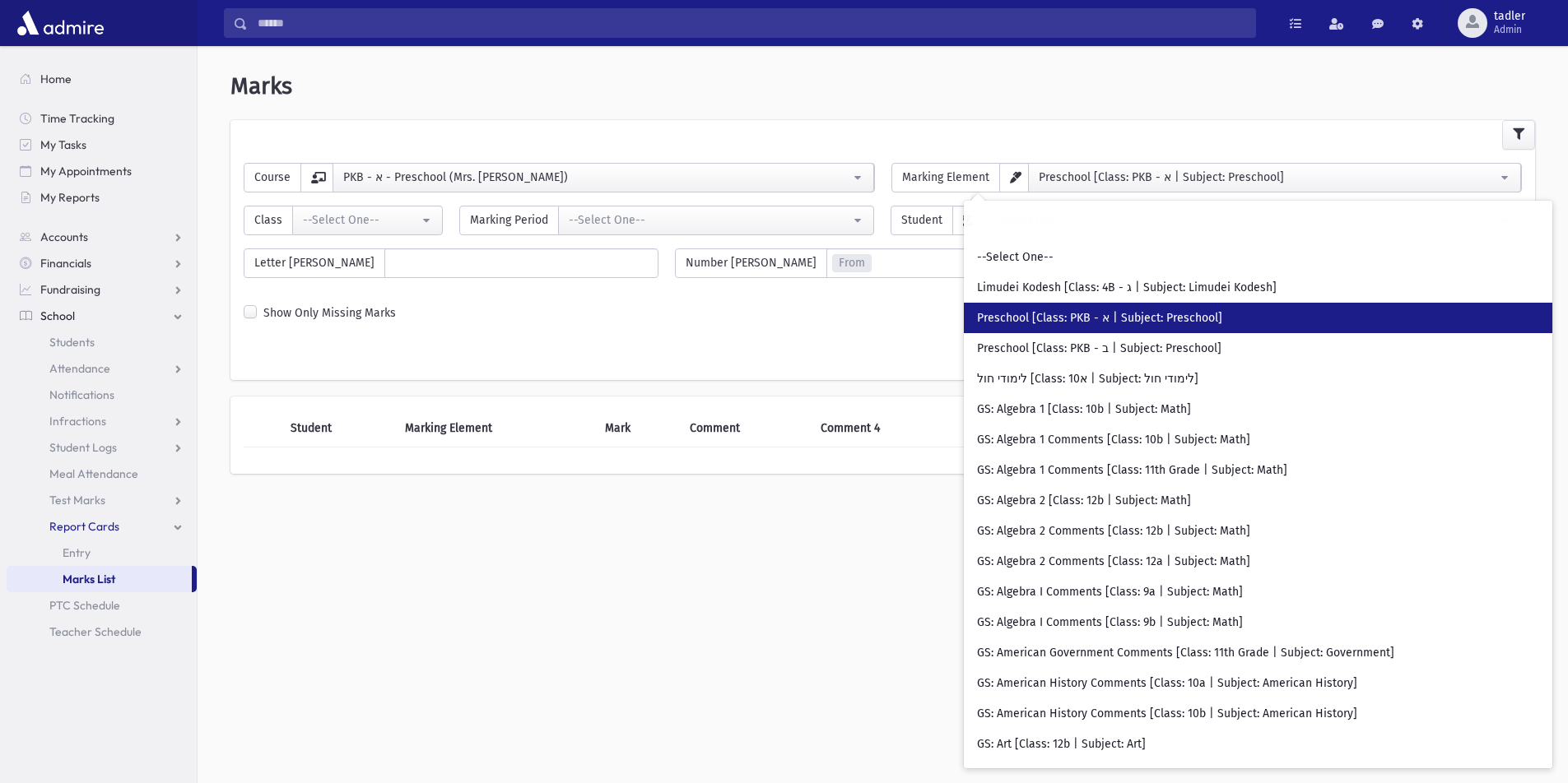
click at [1164, 309] on link "Preschool [Class: PKB - א | Subject: Preschool]" at bounding box center [1258, 317] width 589 height 31
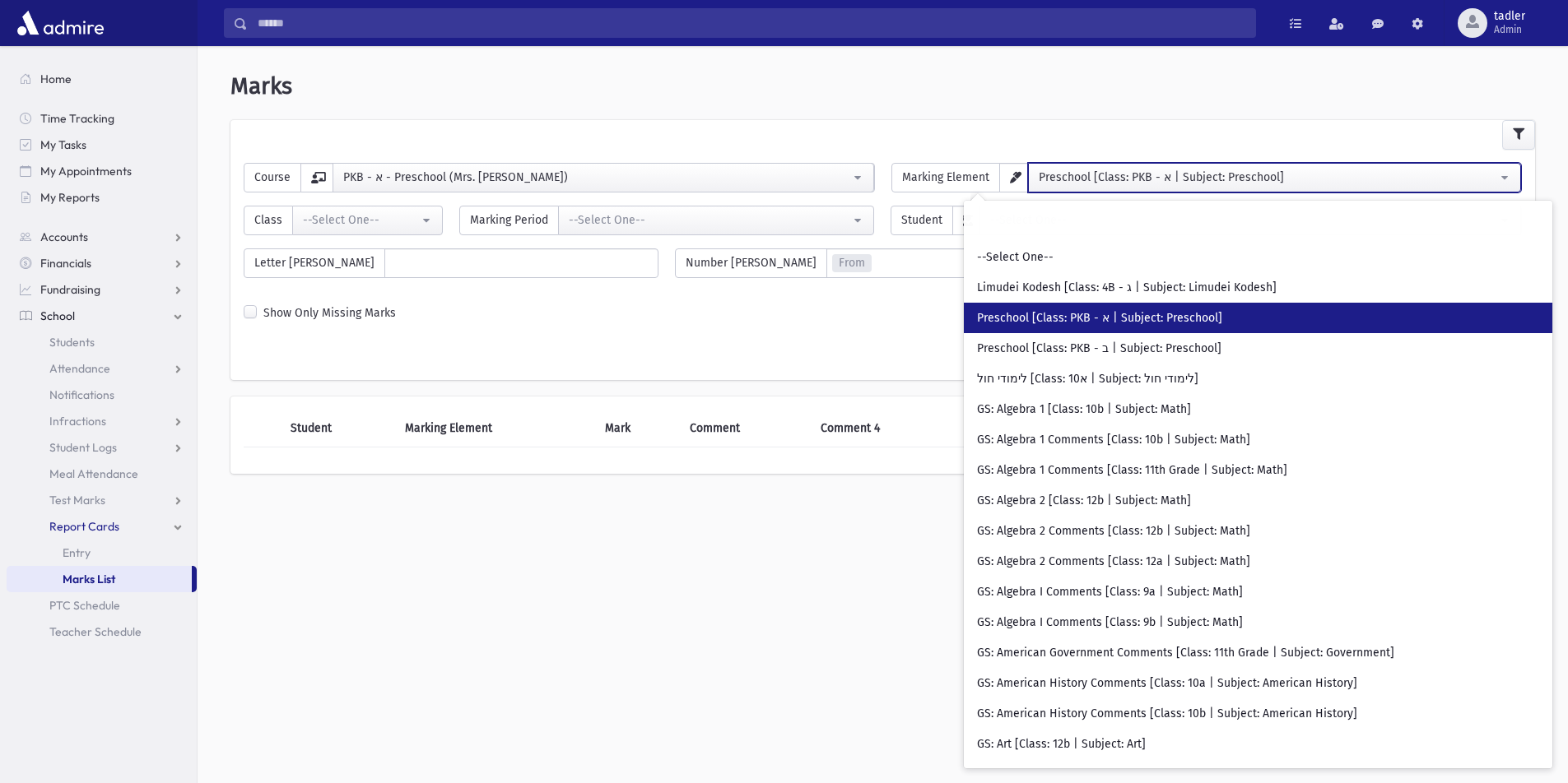
select select "*****"
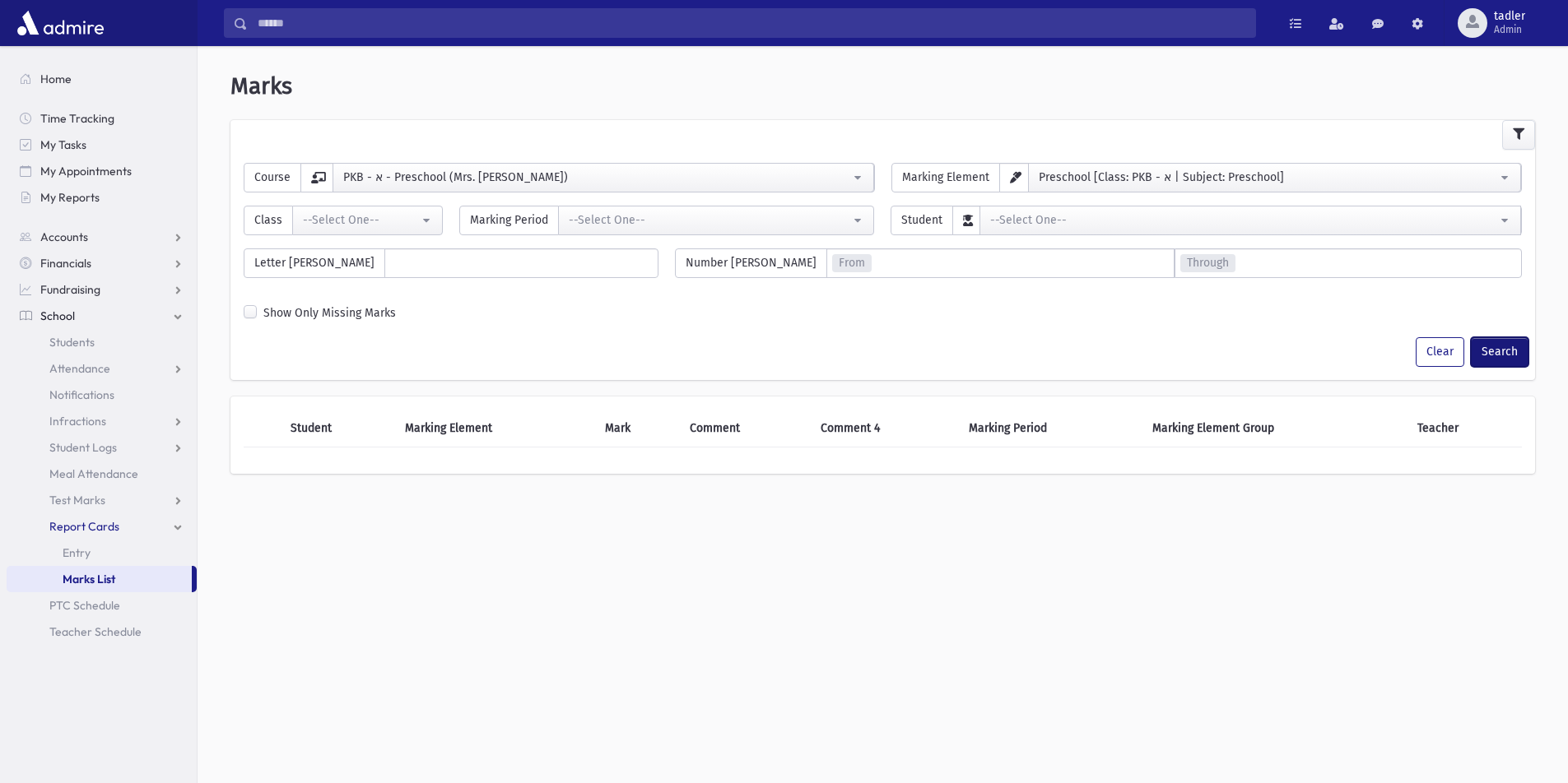
click at [1489, 354] on button "Search" at bounding box center [1499, 352] width 58 height 30
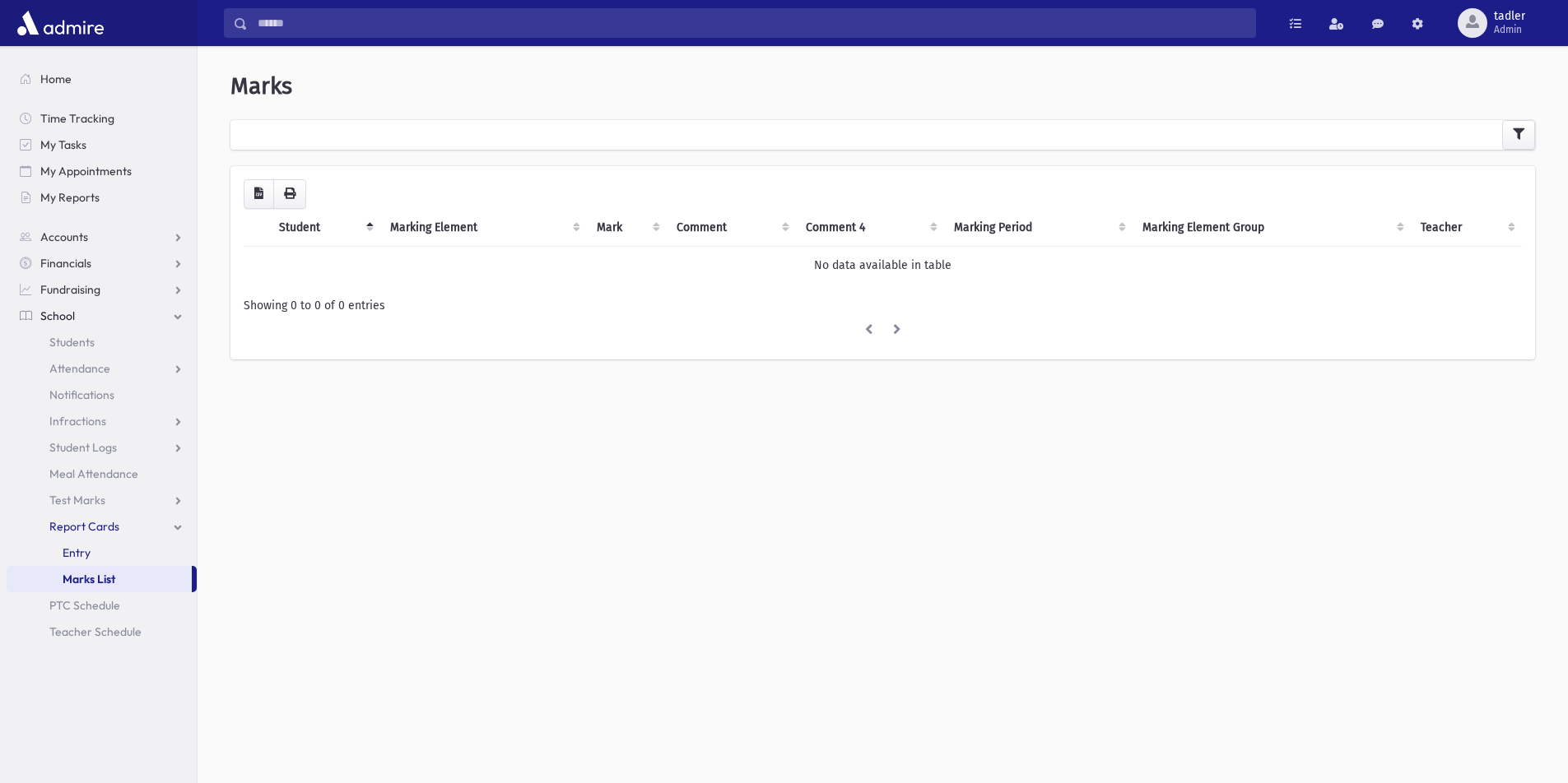
click at [69, 553] on span "Entry" at bounding box center [77, 553] width 28 height 15
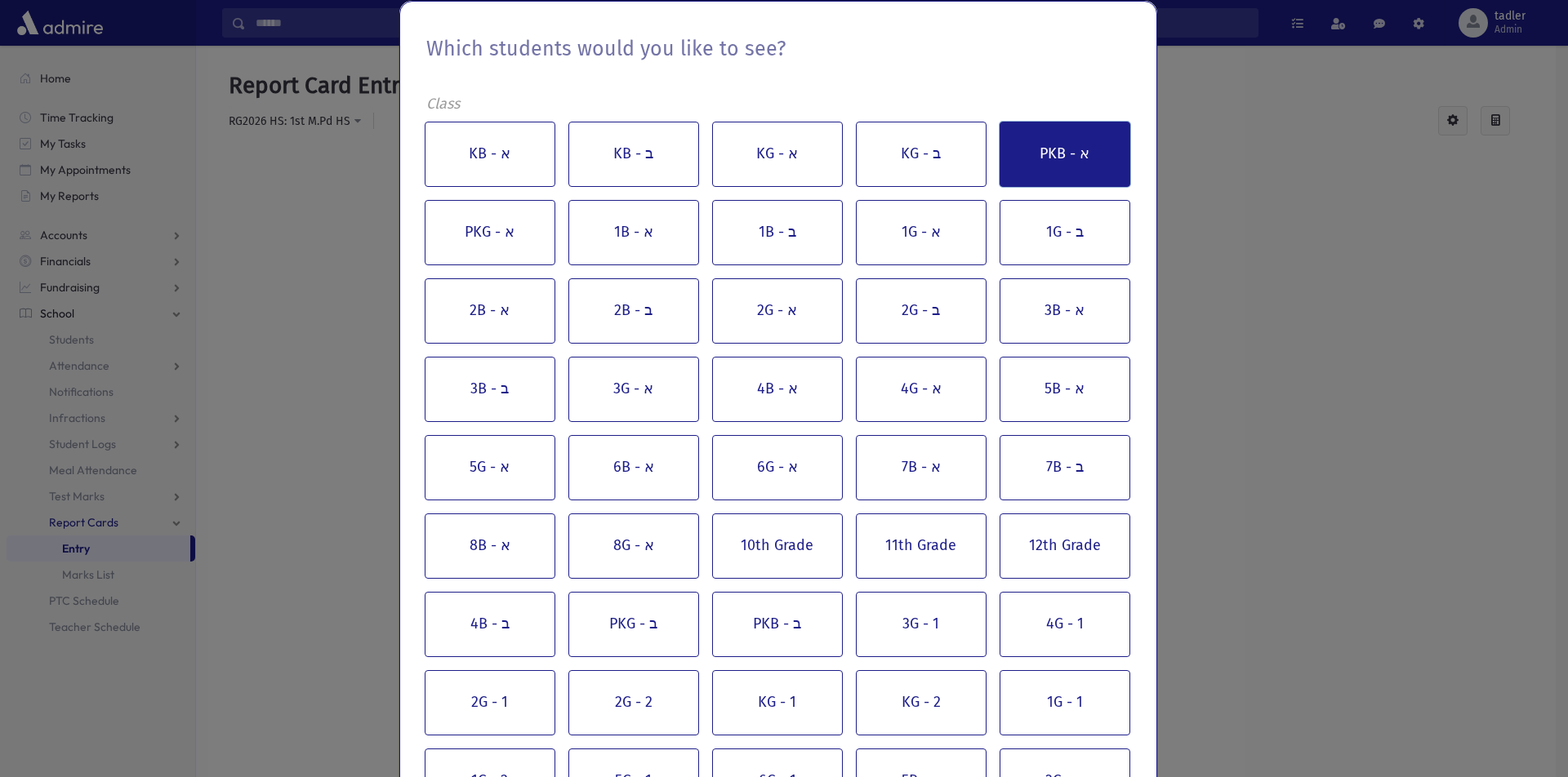
click at [1046, 136] on button "PKB - א" at bounding box center [1064, 154] width 130 height 66
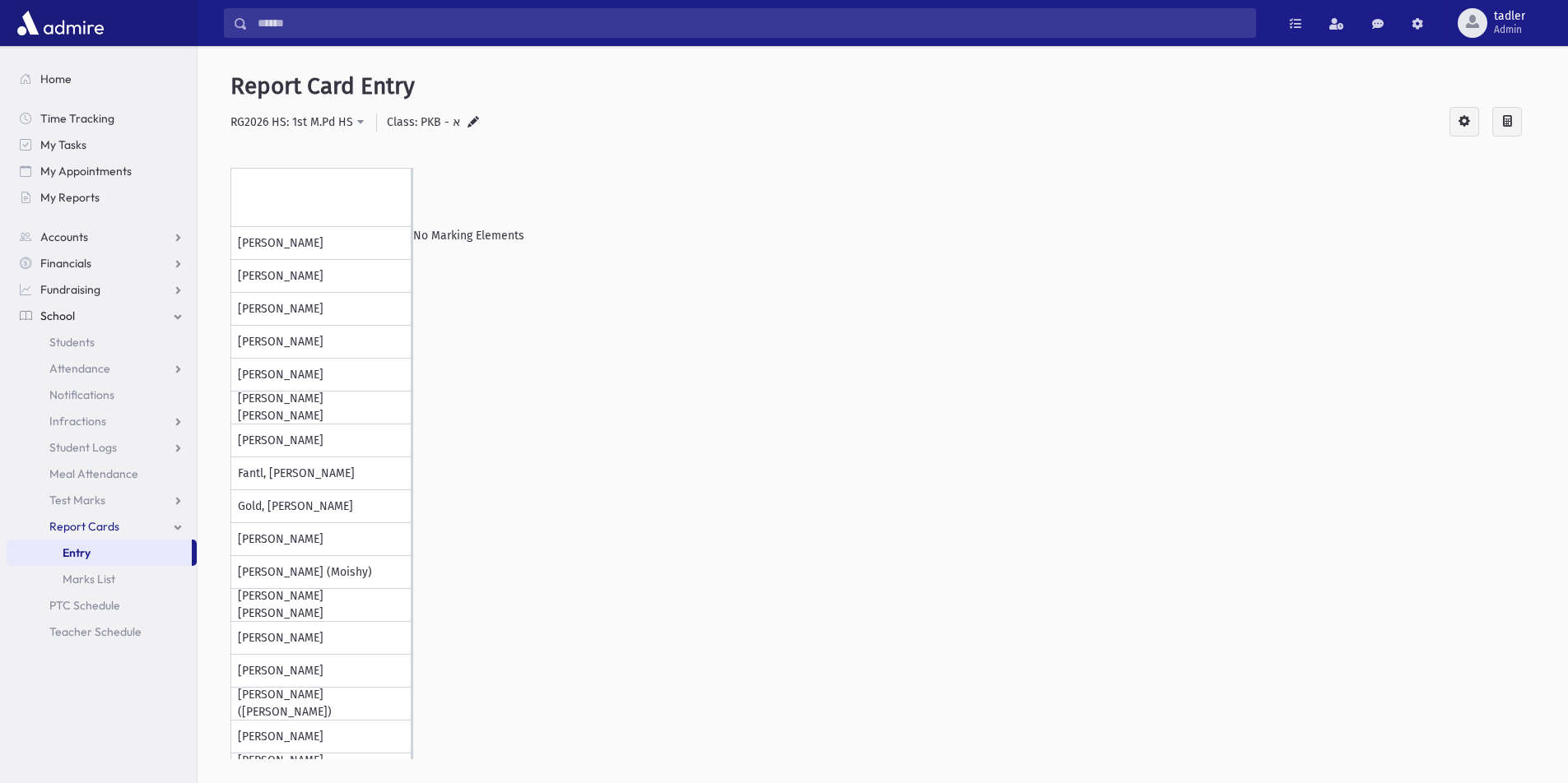
click at [467, 120] on icon at bounding box center [473, 122] width 12 height 14
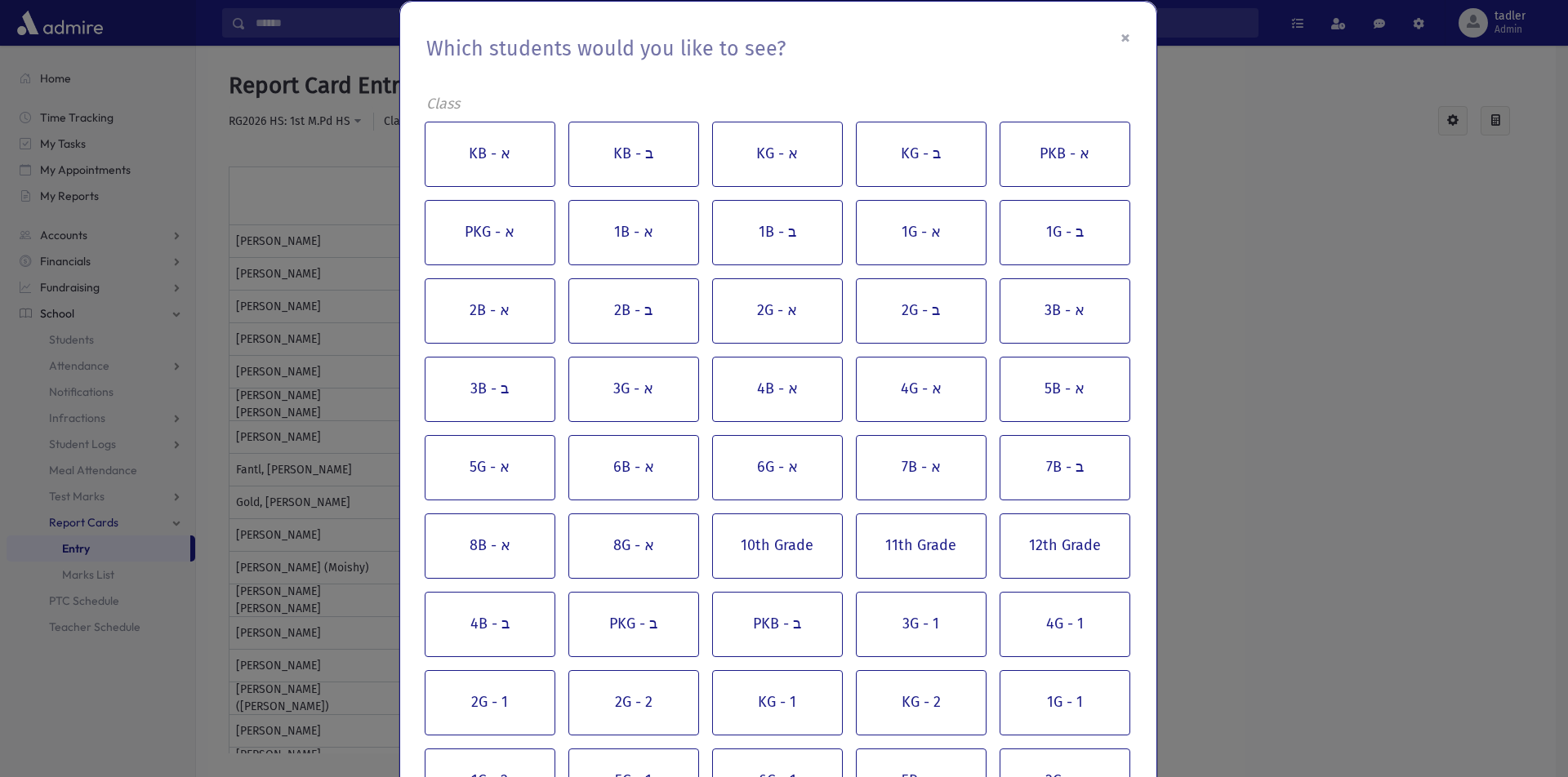
click at [1119, 34] on button "×" at bounding box center [1126, 38] width 36 height 46
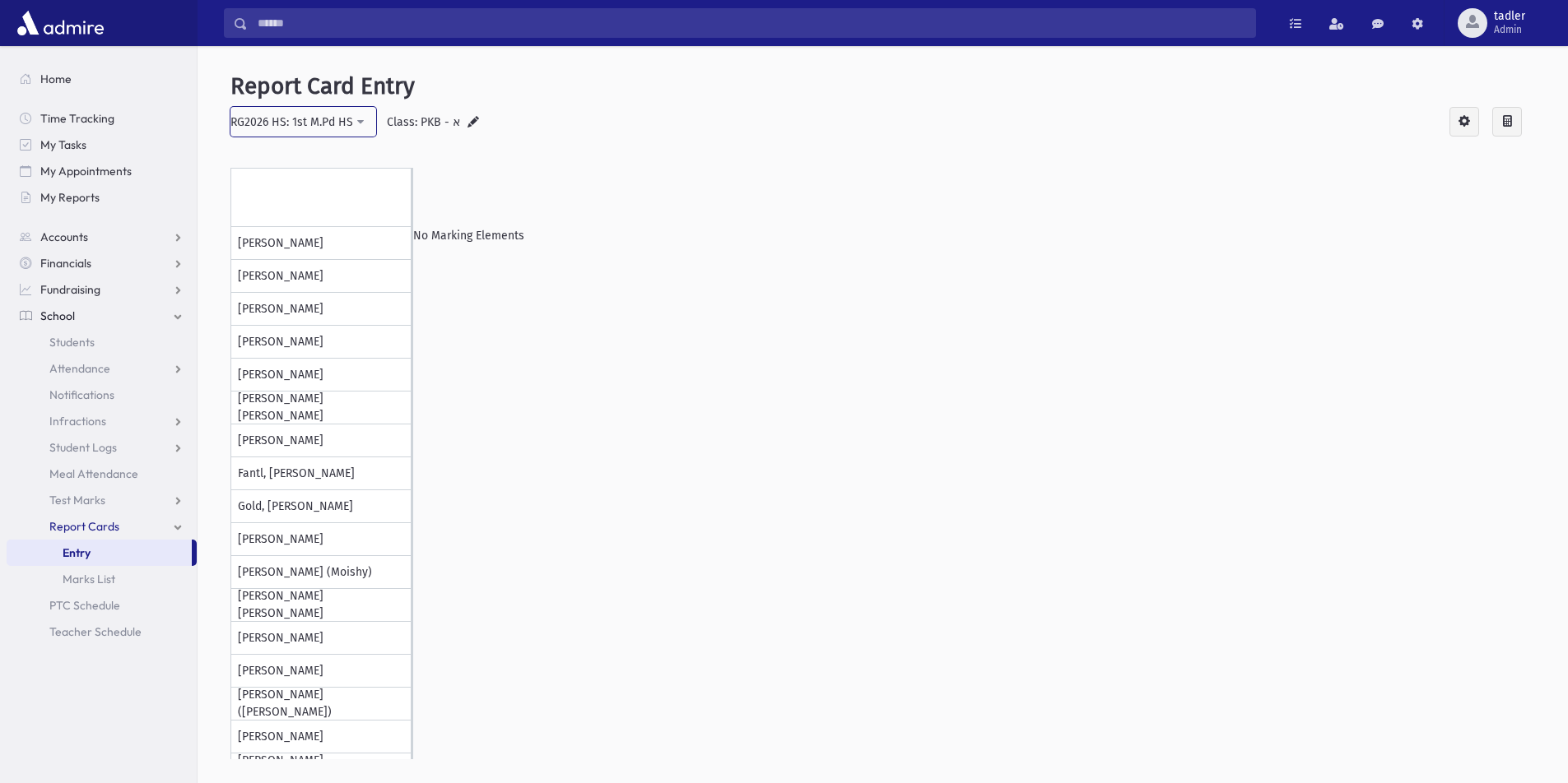
click at [359, 120] on button "RG2026 HS: 1st M.Pd HS" at bounding box center [304, 122] width 146 height 30
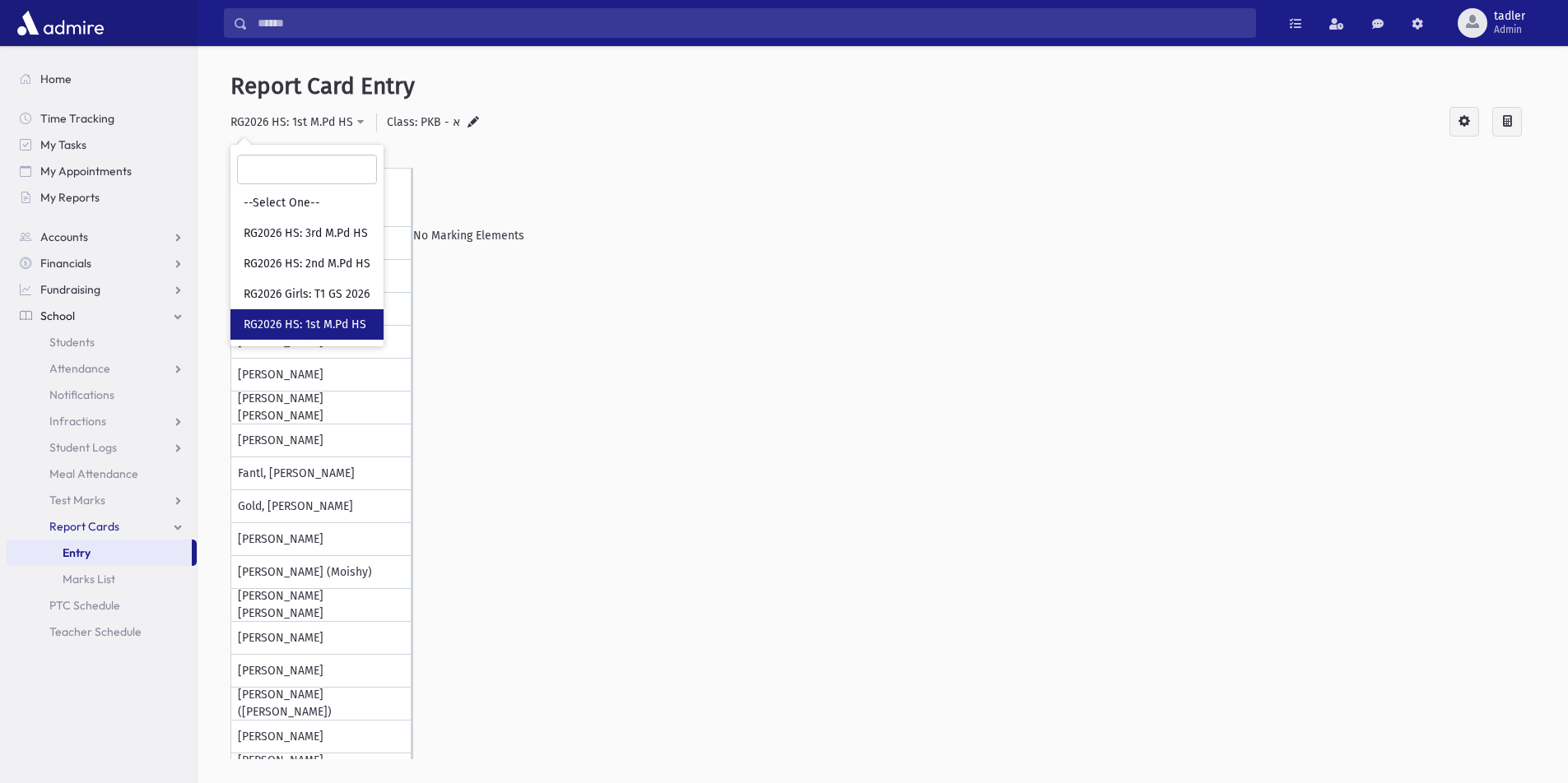
click at [690, 299] on div "[PERSON_NAME], [PERSON_NAME], [GEOGRAPHIC_DATA][PERSON_NAME], [PERSON_NAME], [P…" at bounding box center [882, 494] width 1304 height 532
click at [1465, 117] on icon at bounding box center [1460, 121] width 20 height 17
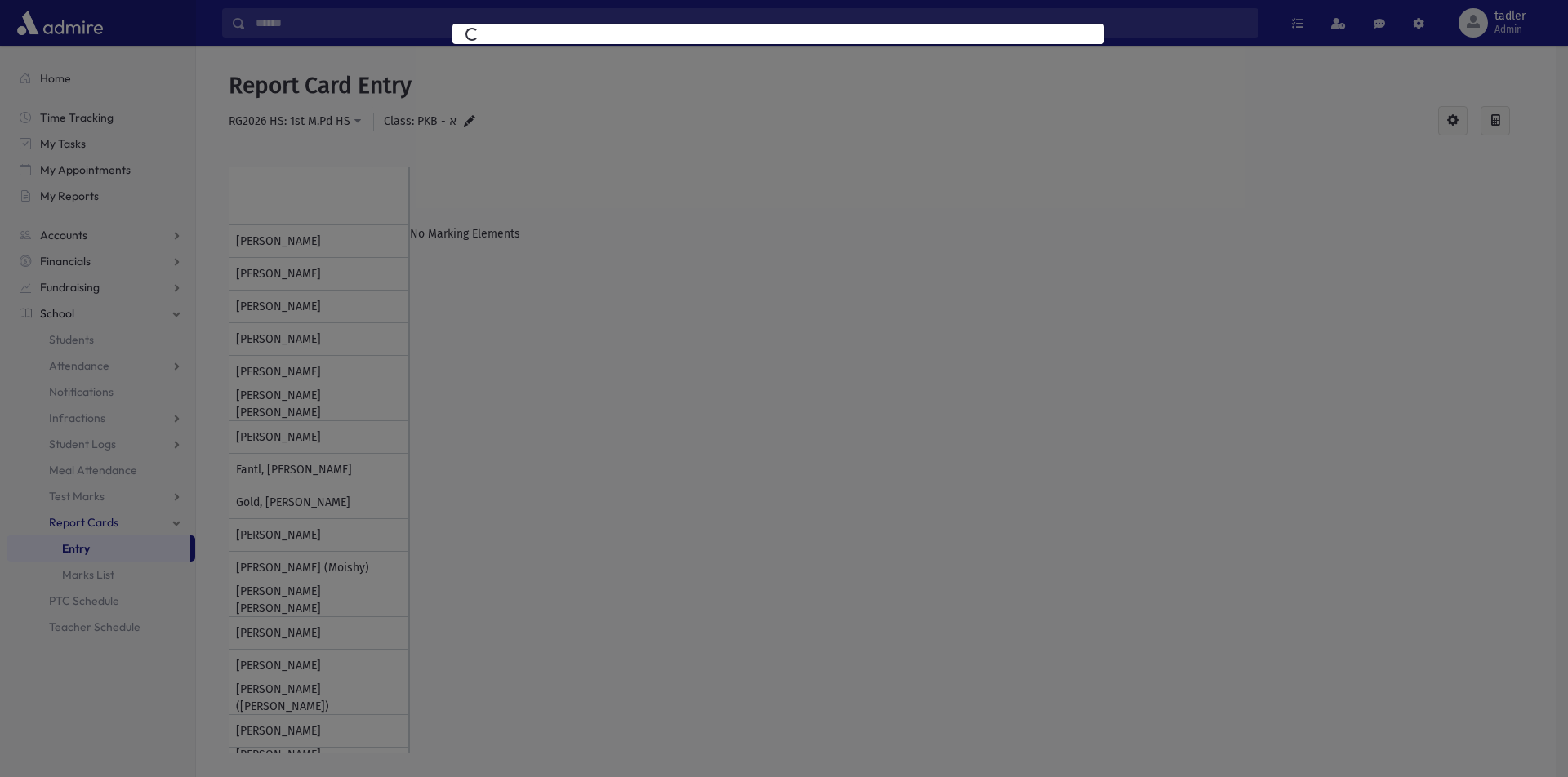
select select
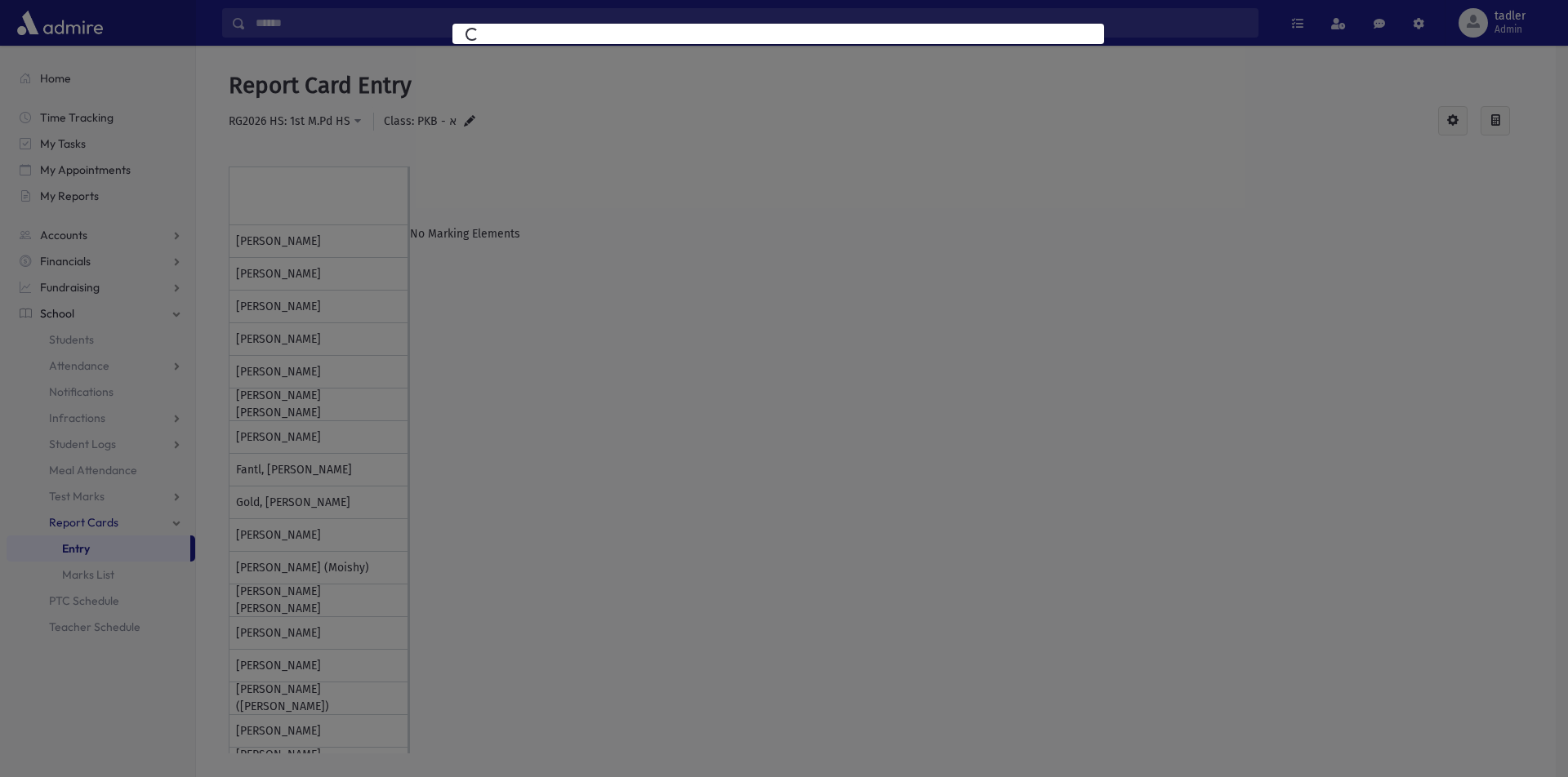
select select
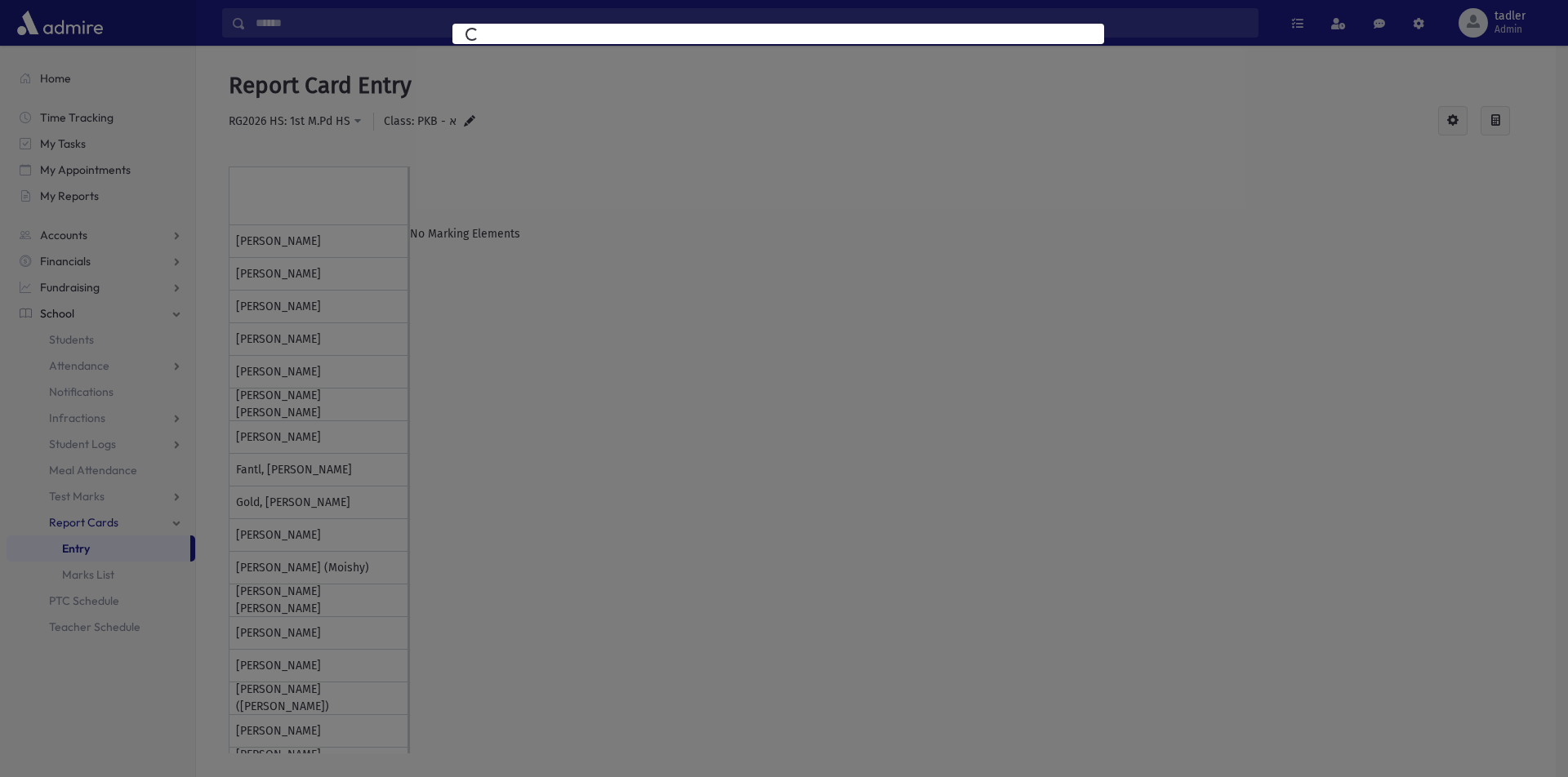
select select
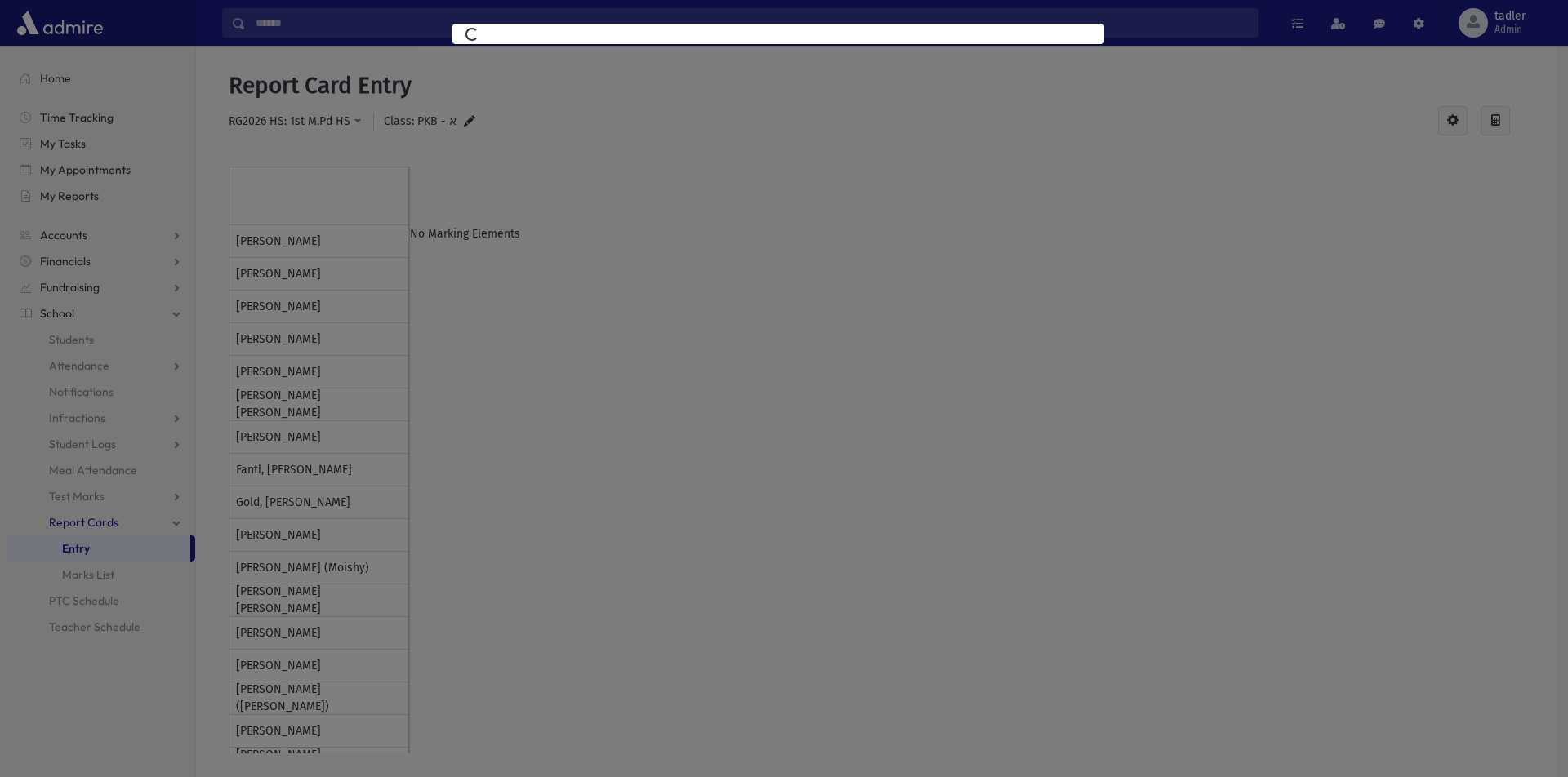
select select
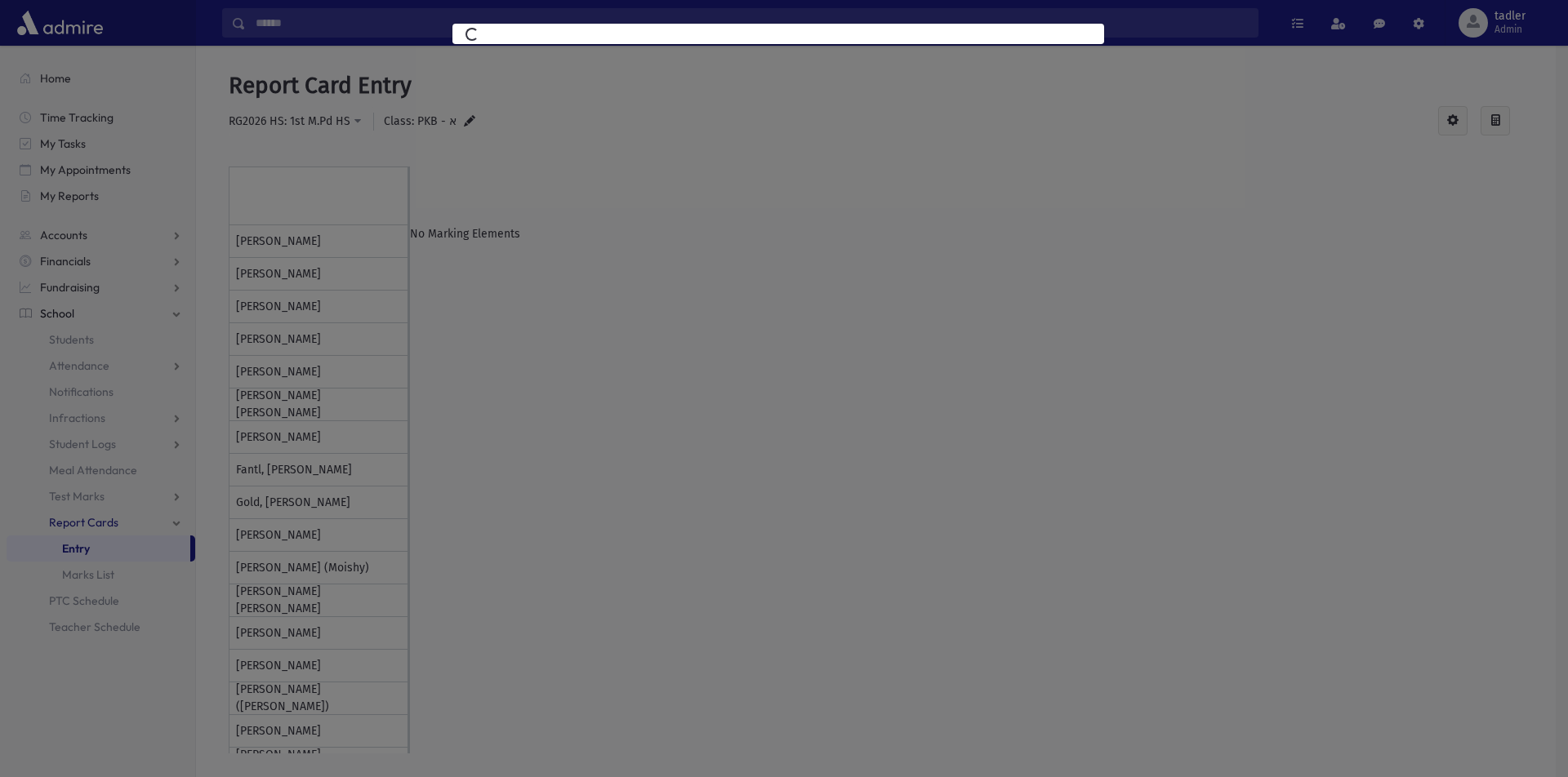
select select
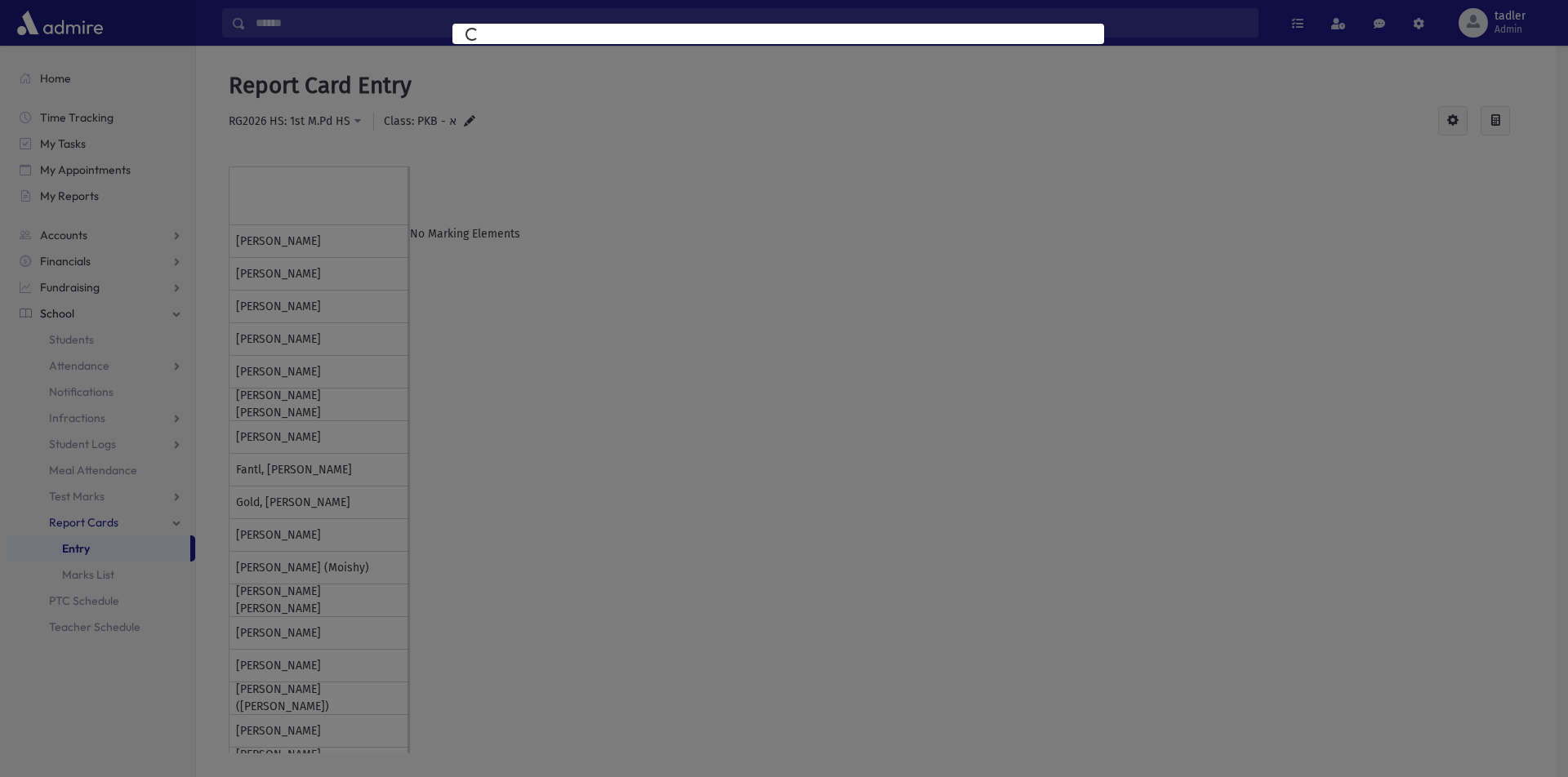
select select
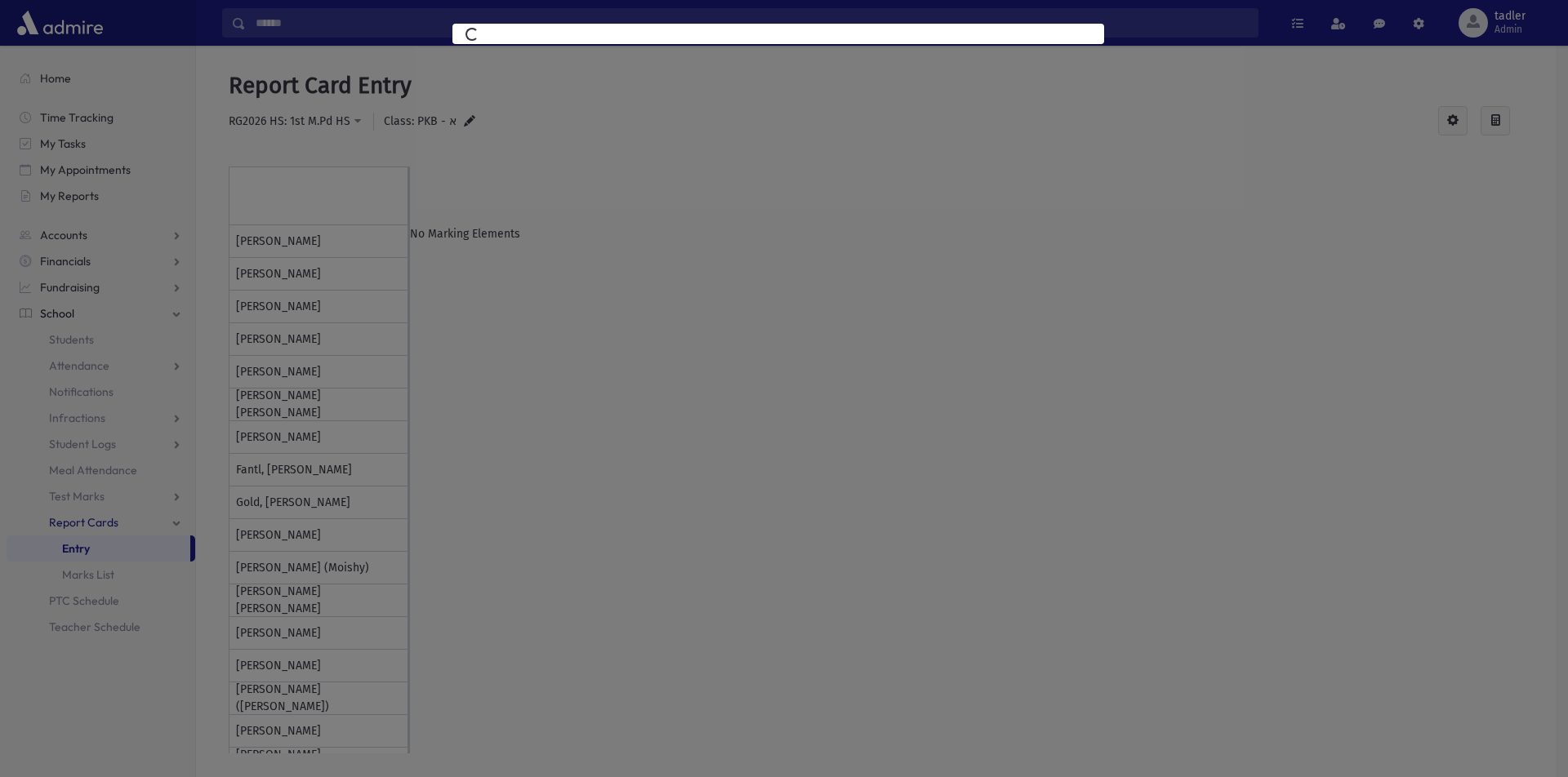
select select
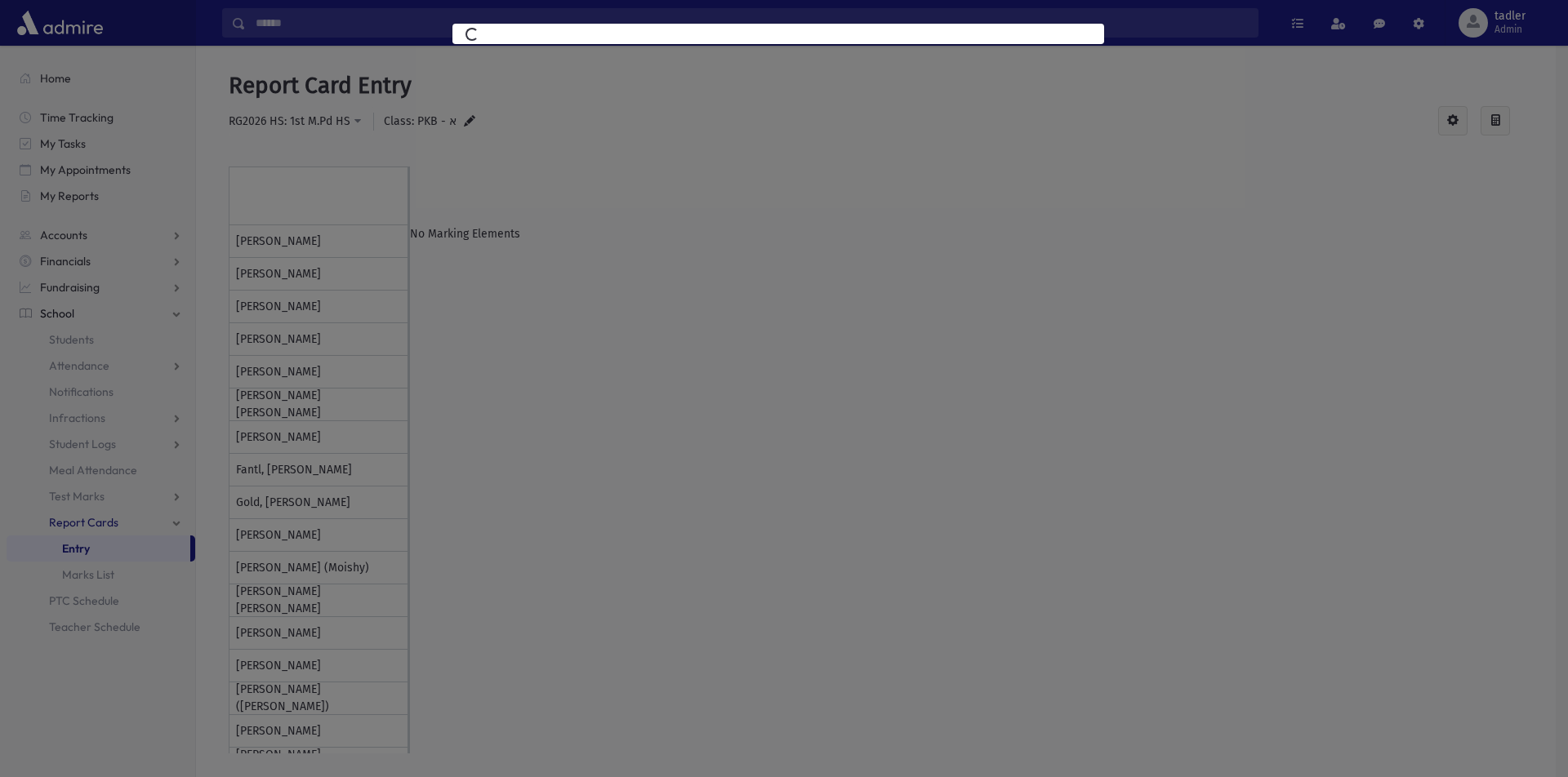
select select
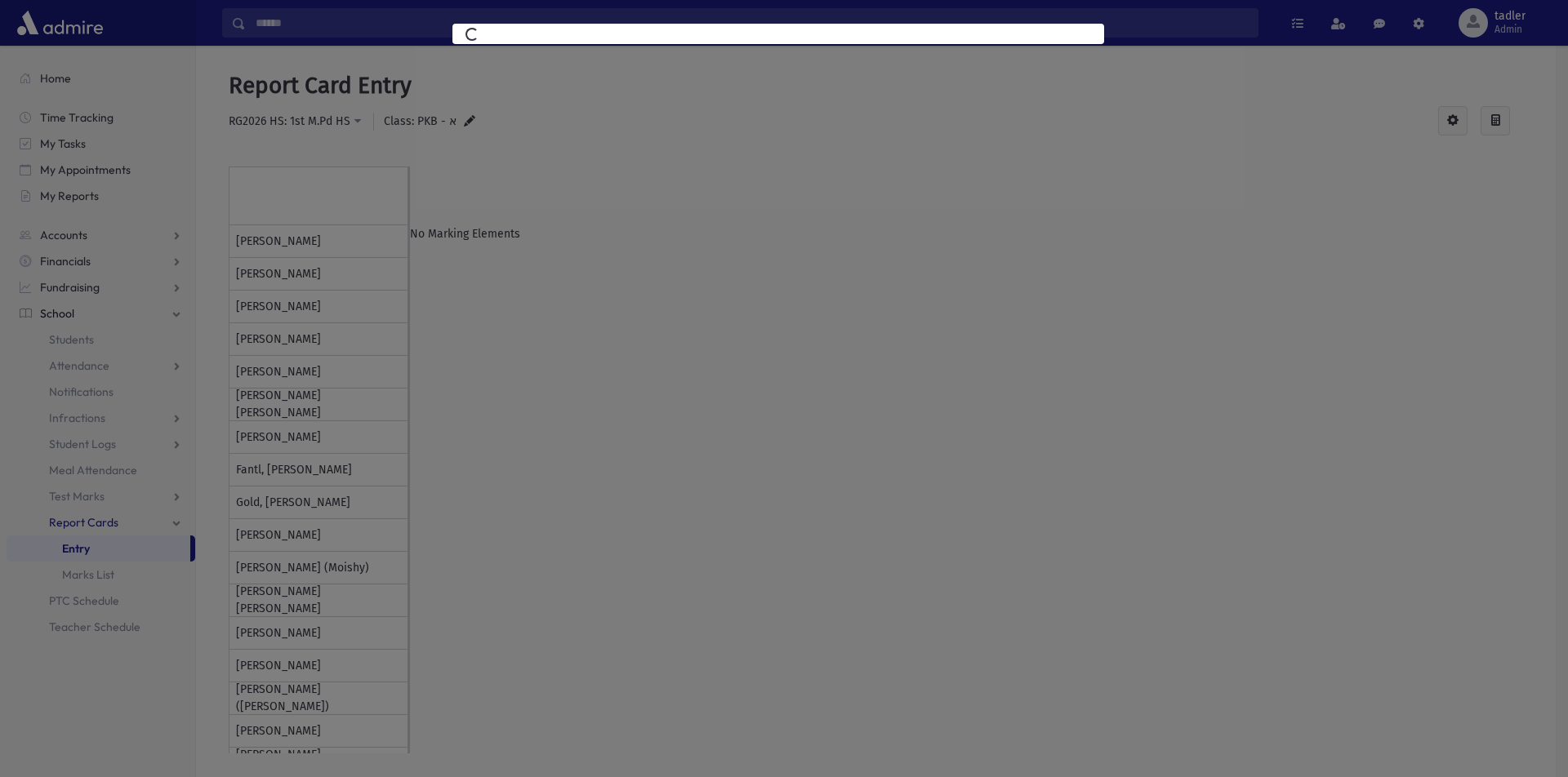
select select
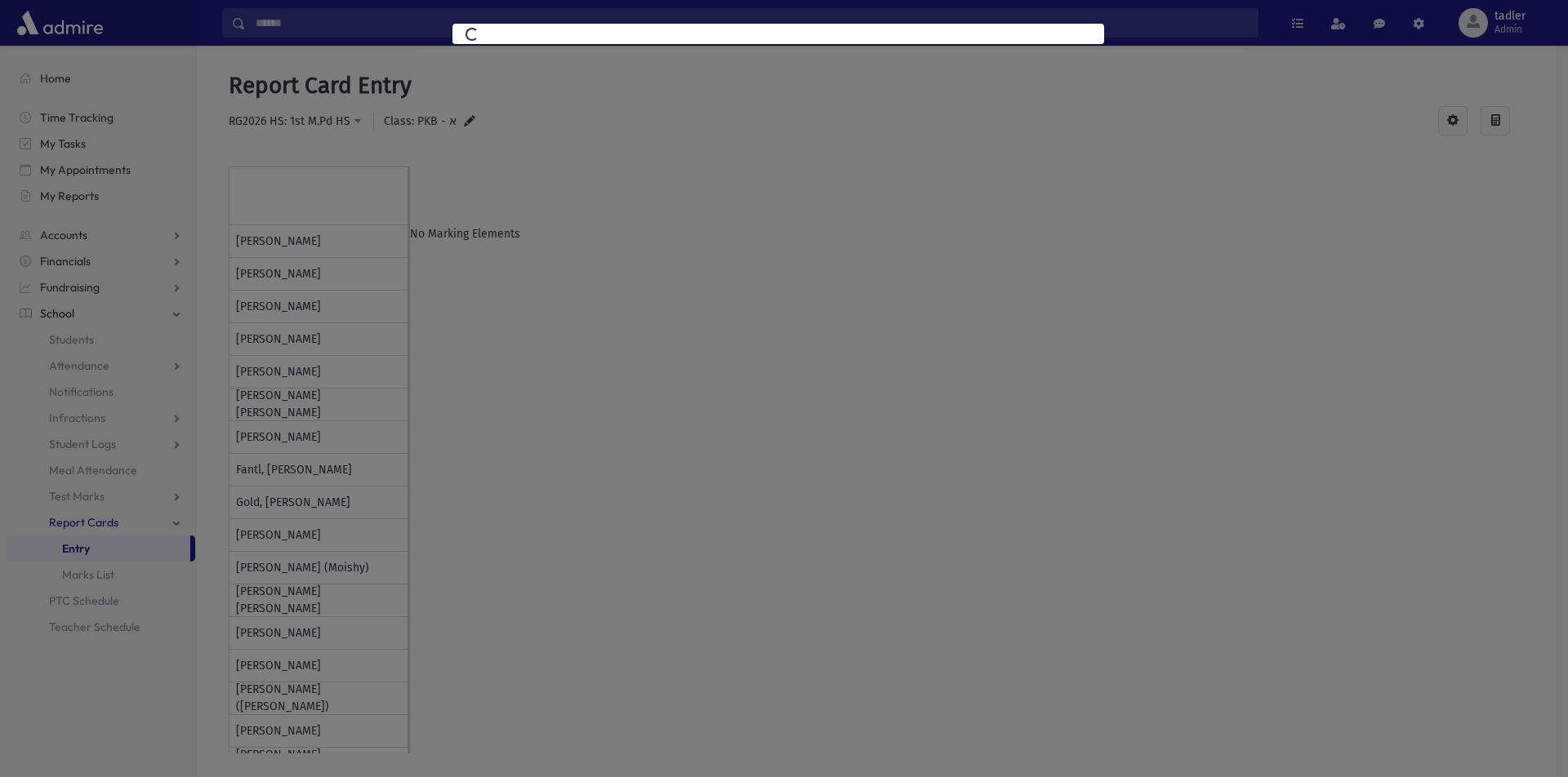
select select
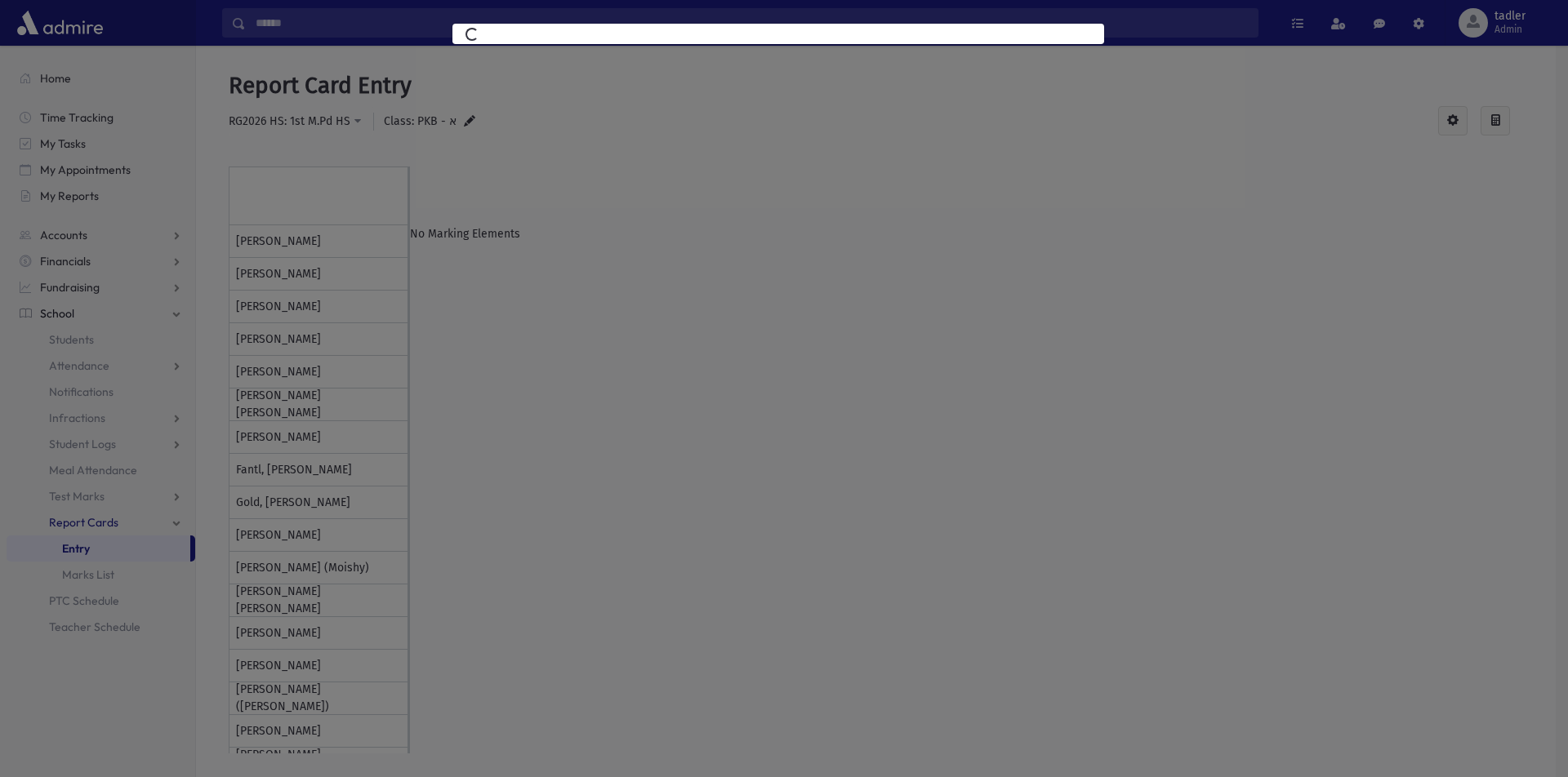
select select
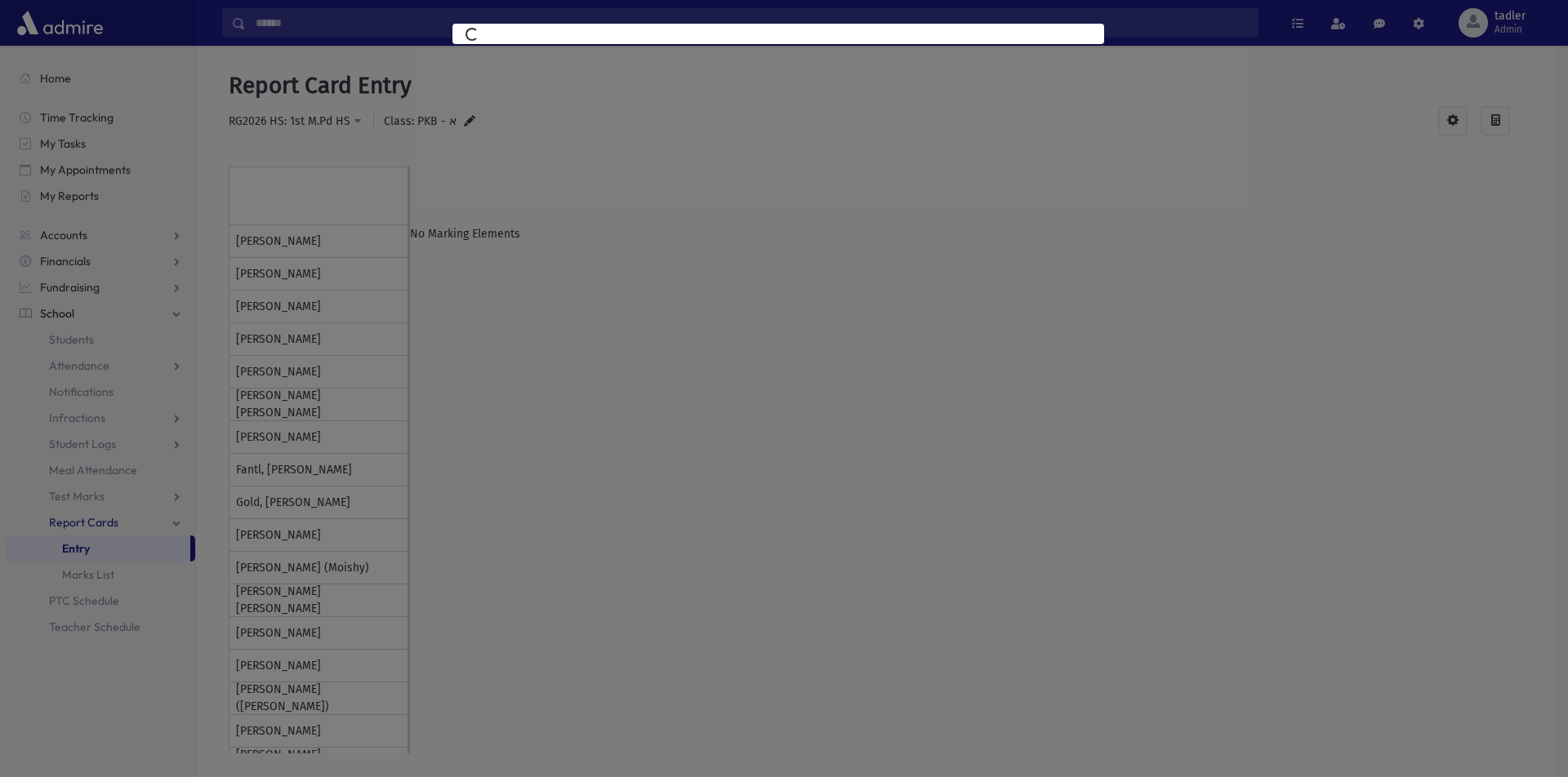
select select
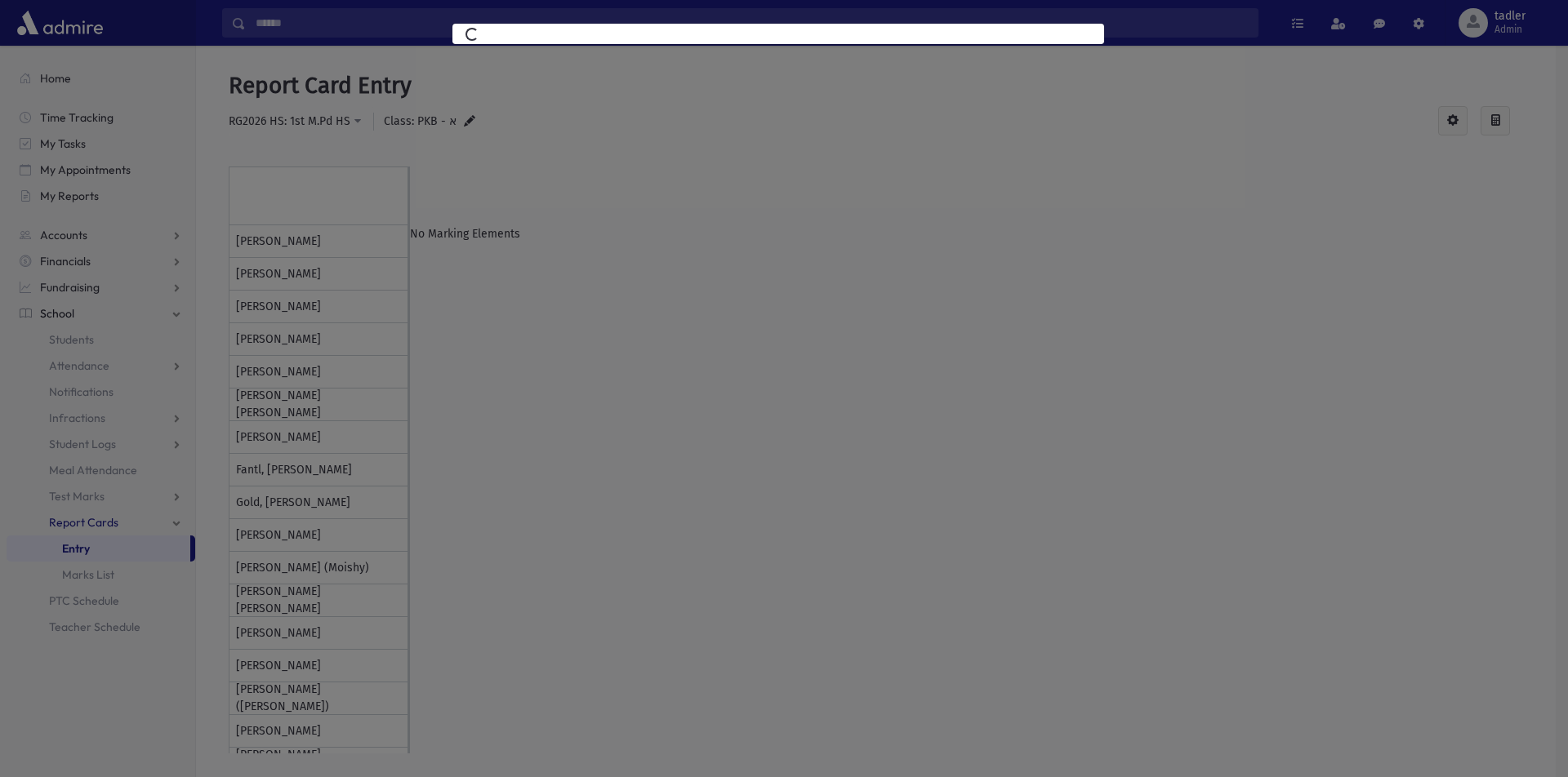
select select
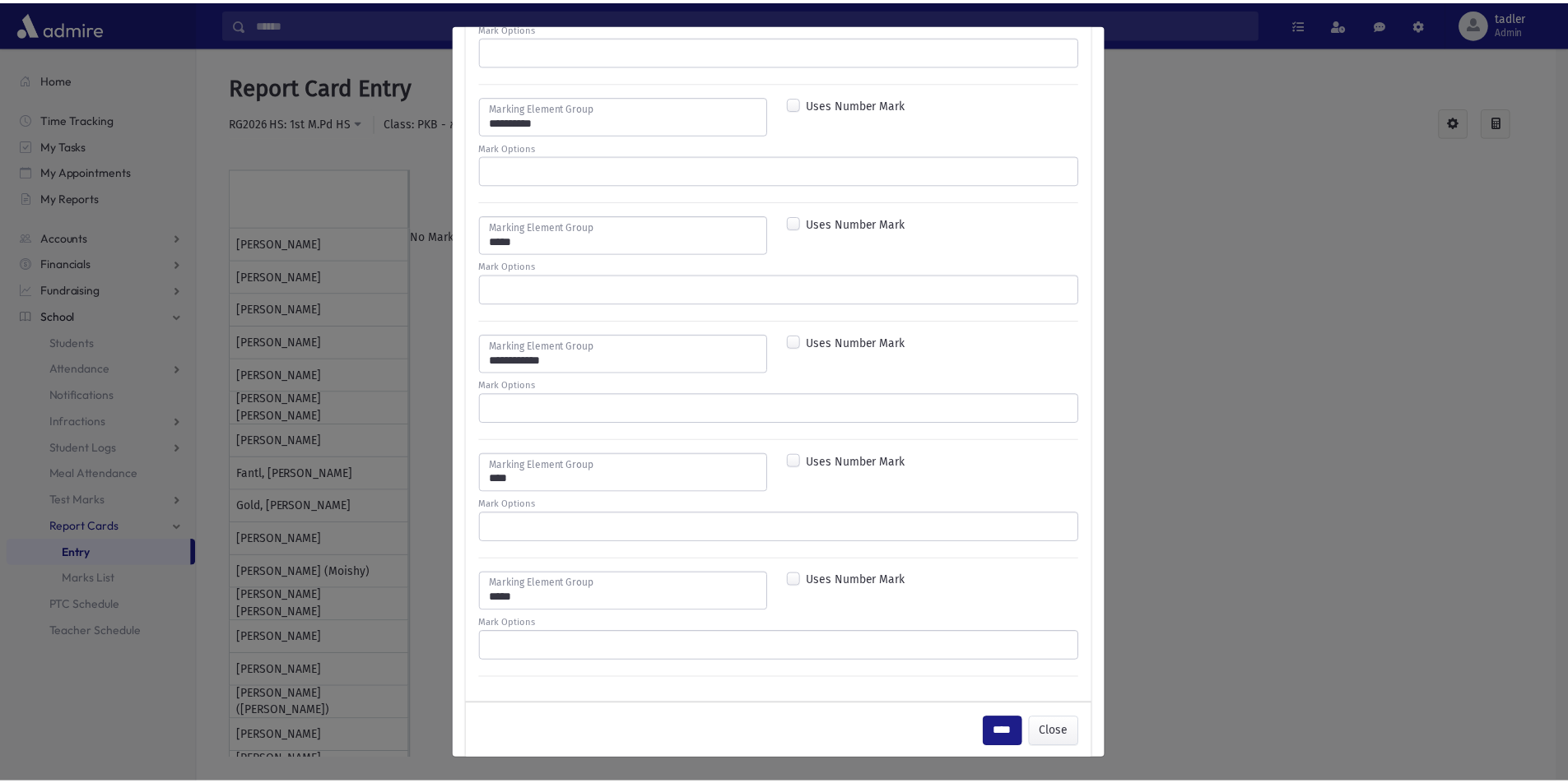
scroll to position [7202, 0]
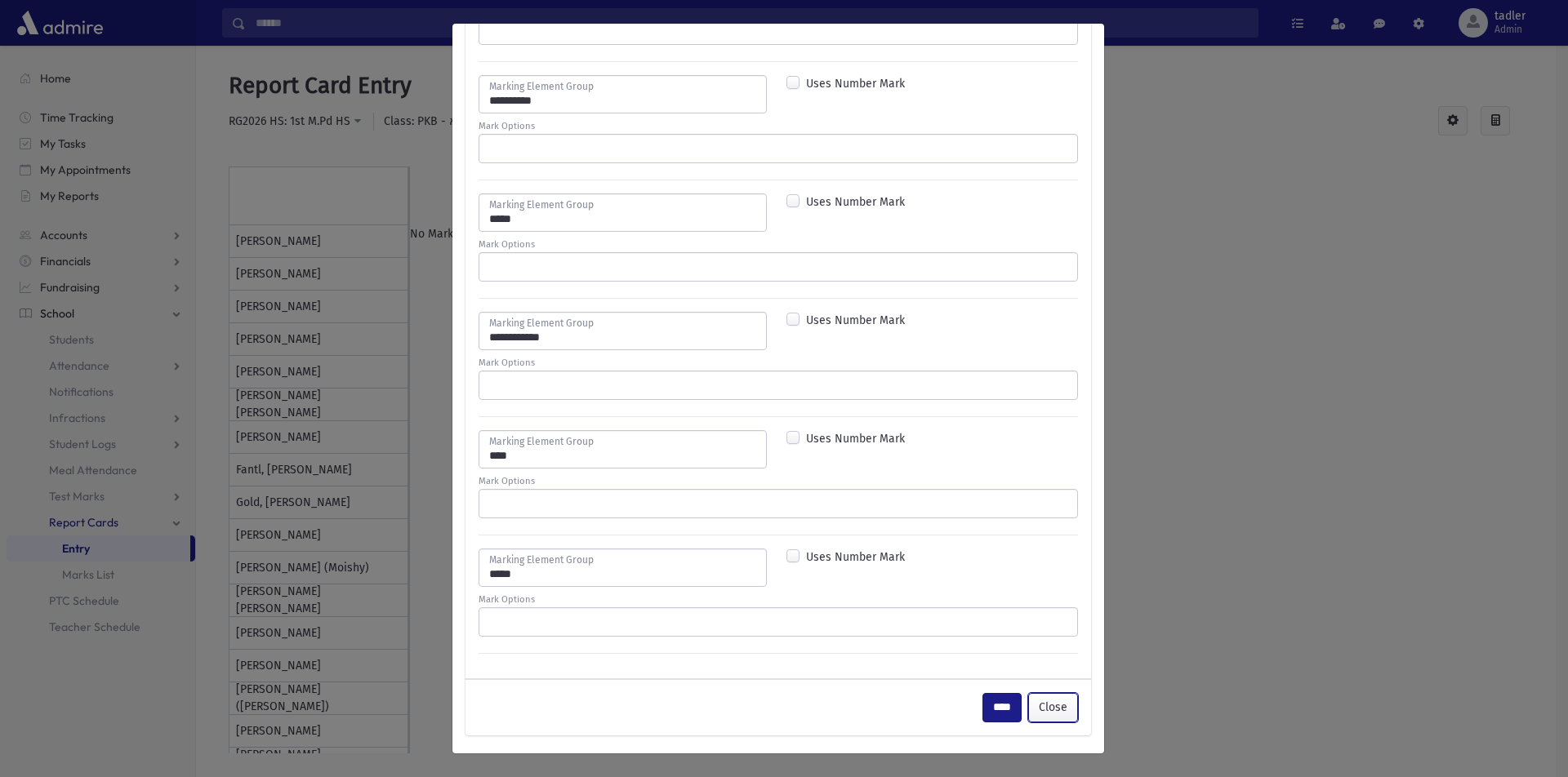
click at [1037, 709] on button "Close" at bounding box center [1053, 708] width 50 height 30
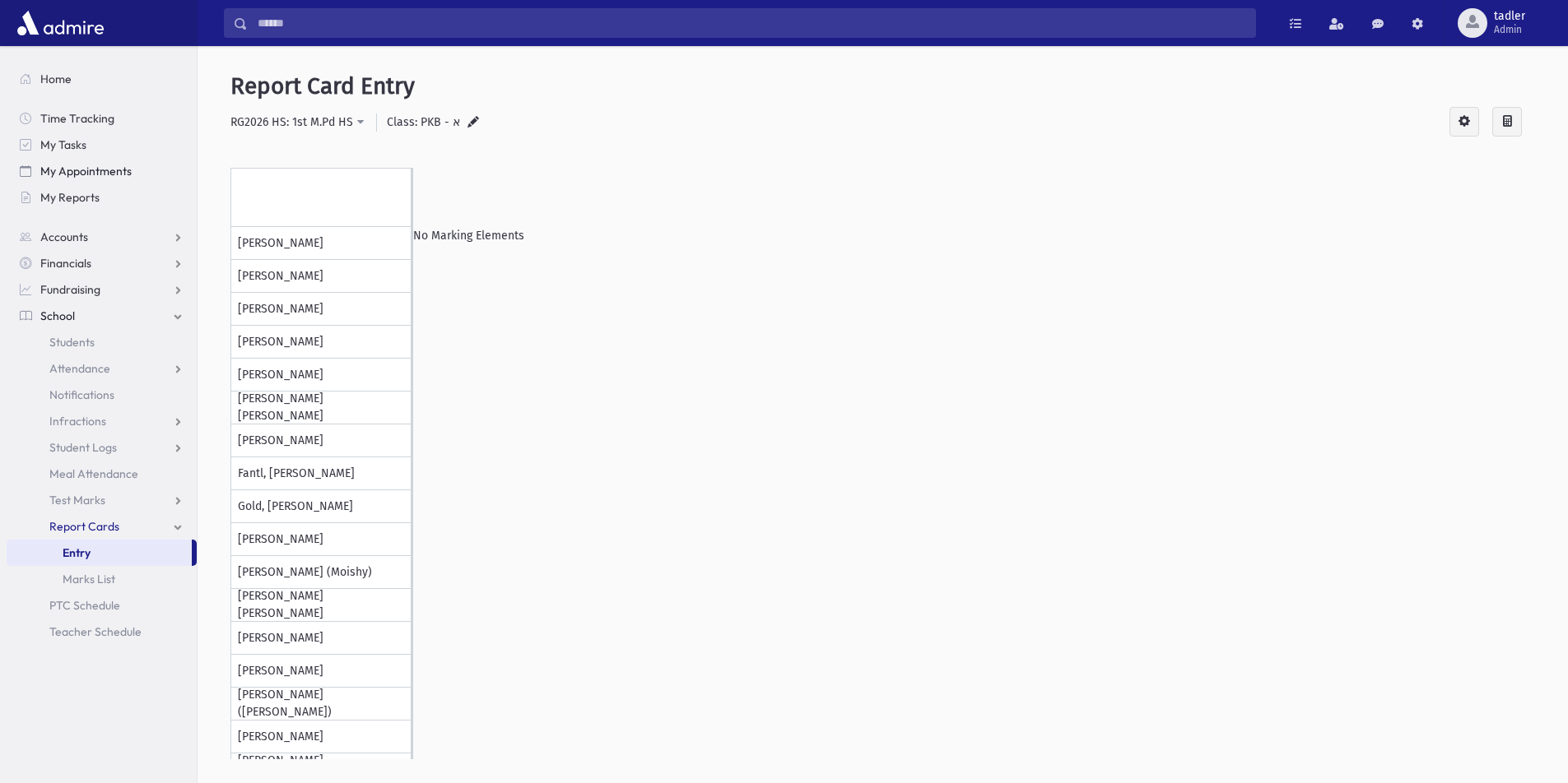
click at [67, 165] on span "My Appointments" at bounding box center [86, 171] width 91 height 15
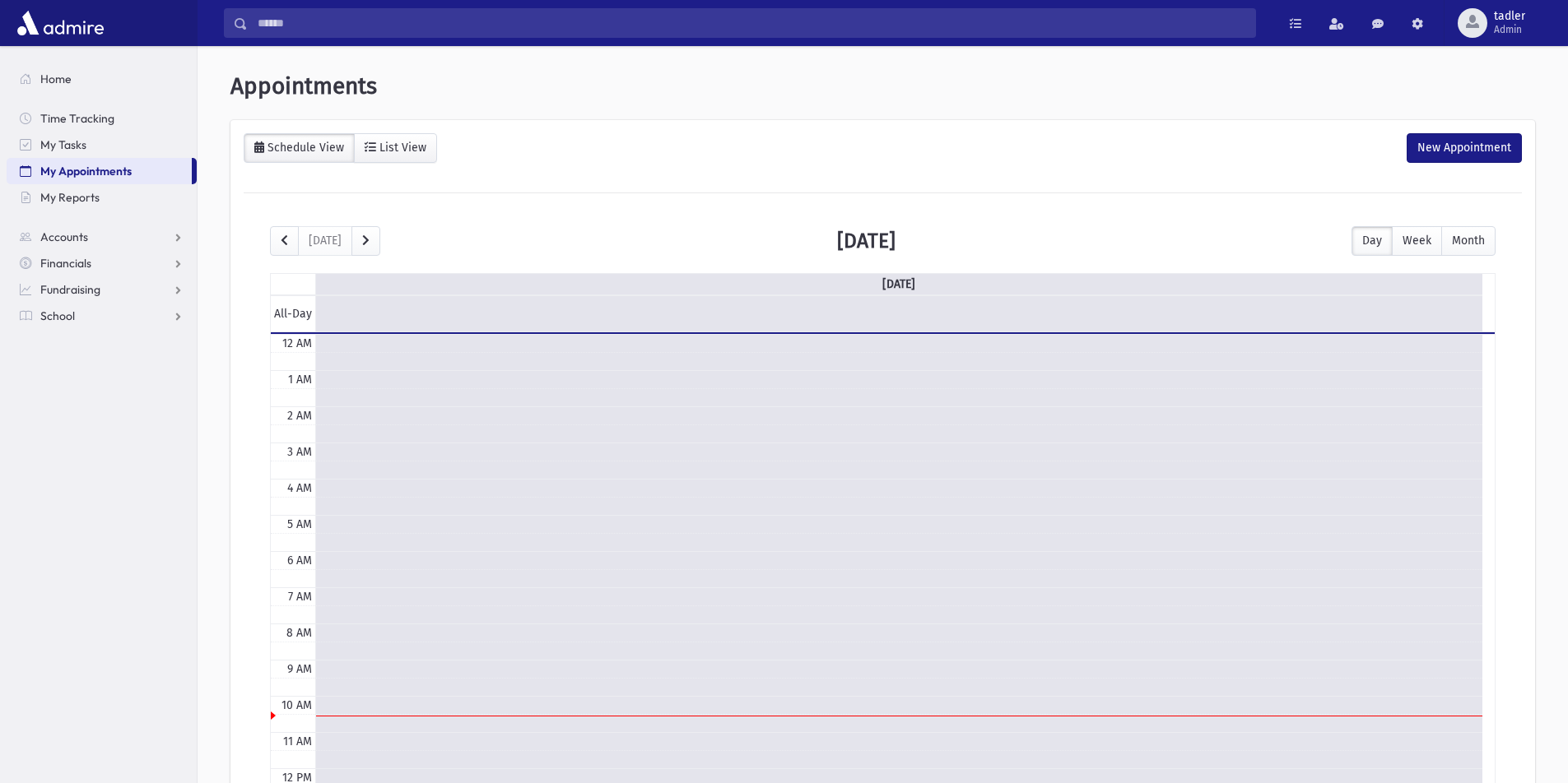
scroll to position [218, 0]
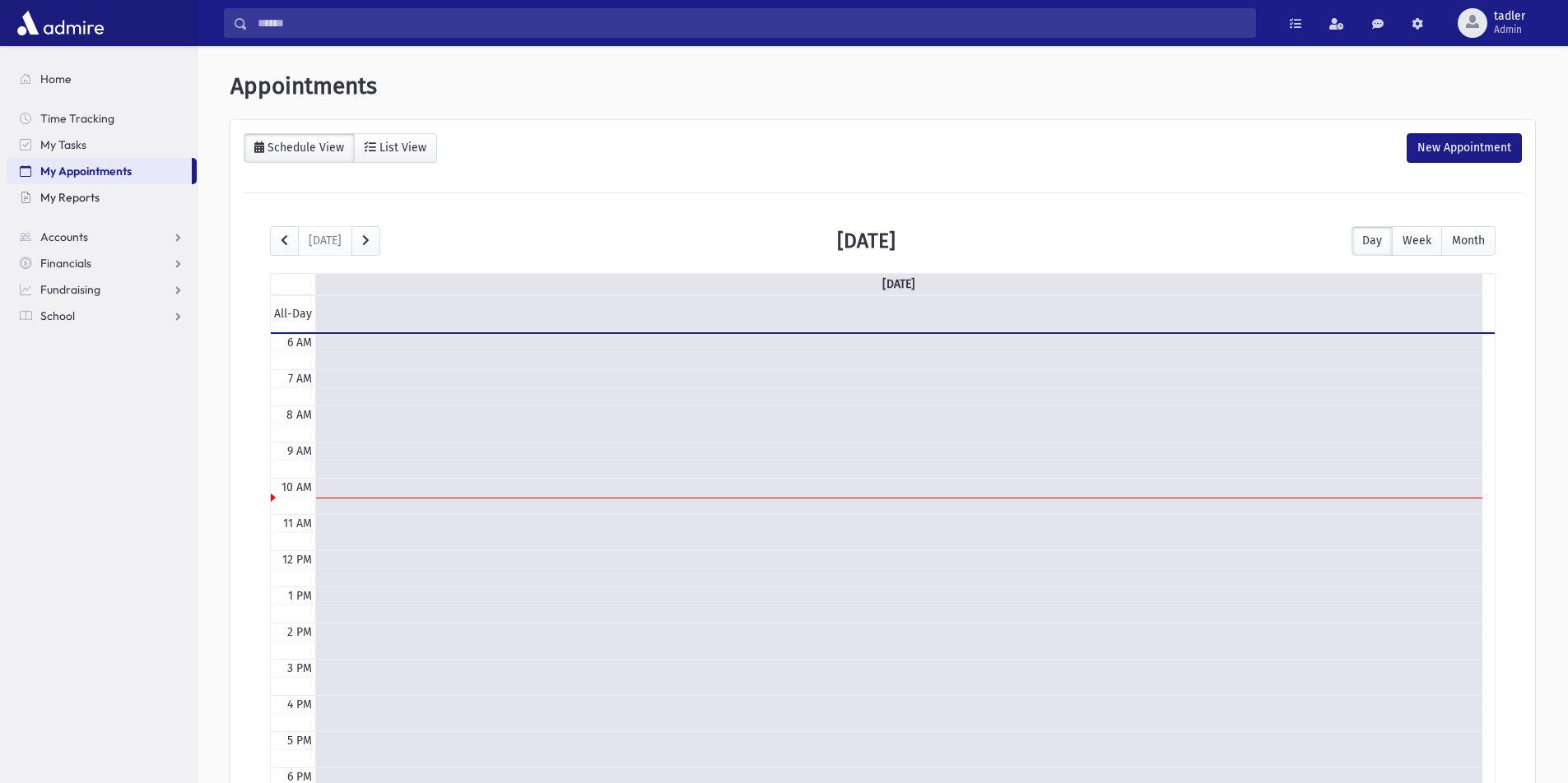
click at [58, 193] on span "My Reports" at bounding box center [70, 198] width 60 height 15
